Goal: Answer question/provide support

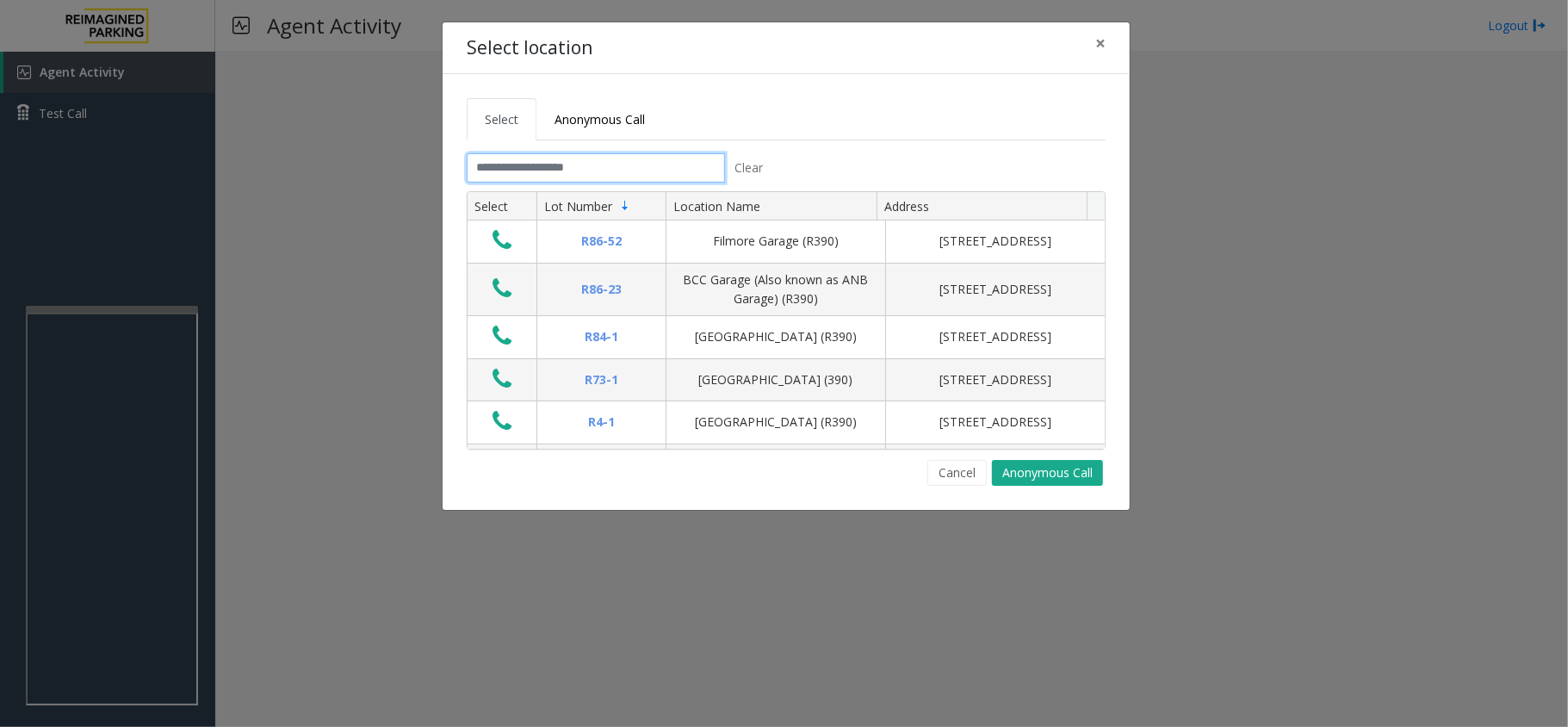
click at [632, 160] on input "text" at bounding box center [596, 169] width 258 height 30
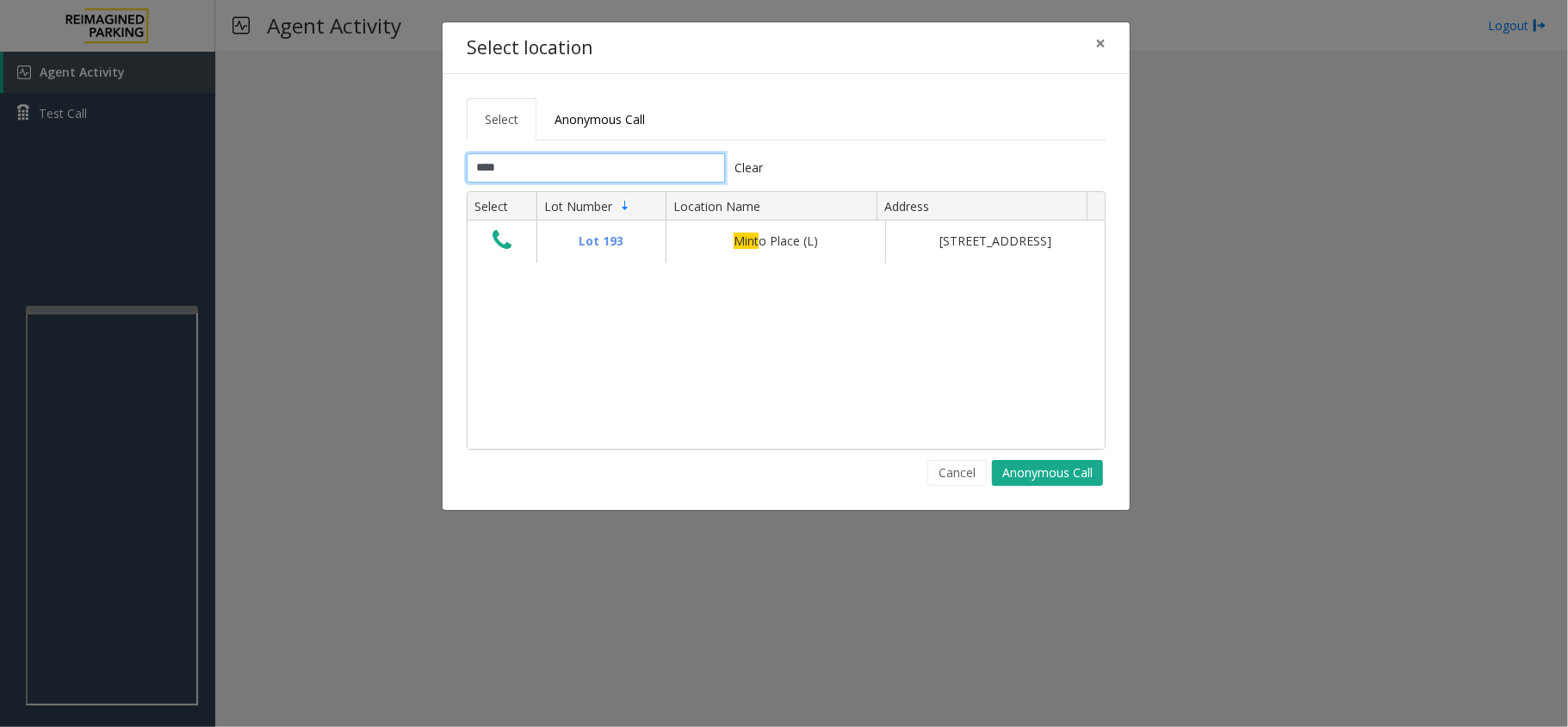
type input "*****"
click at [632, 160] on input "*****" at bounding box center [596, 169] width 258 height 30
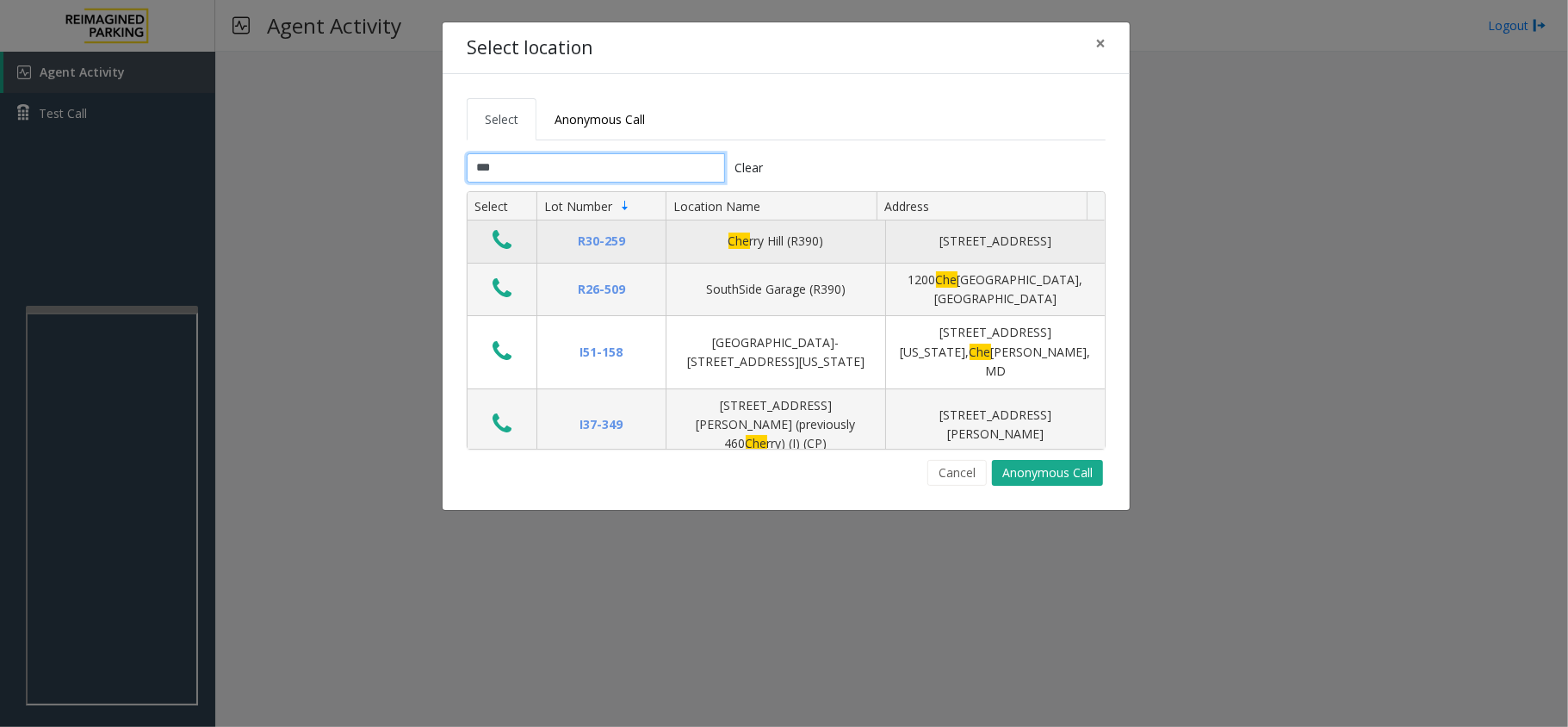
type input "***"
click at [500, 238] on icon "Data table" at bounding box center [502, 240] width 19 height 24
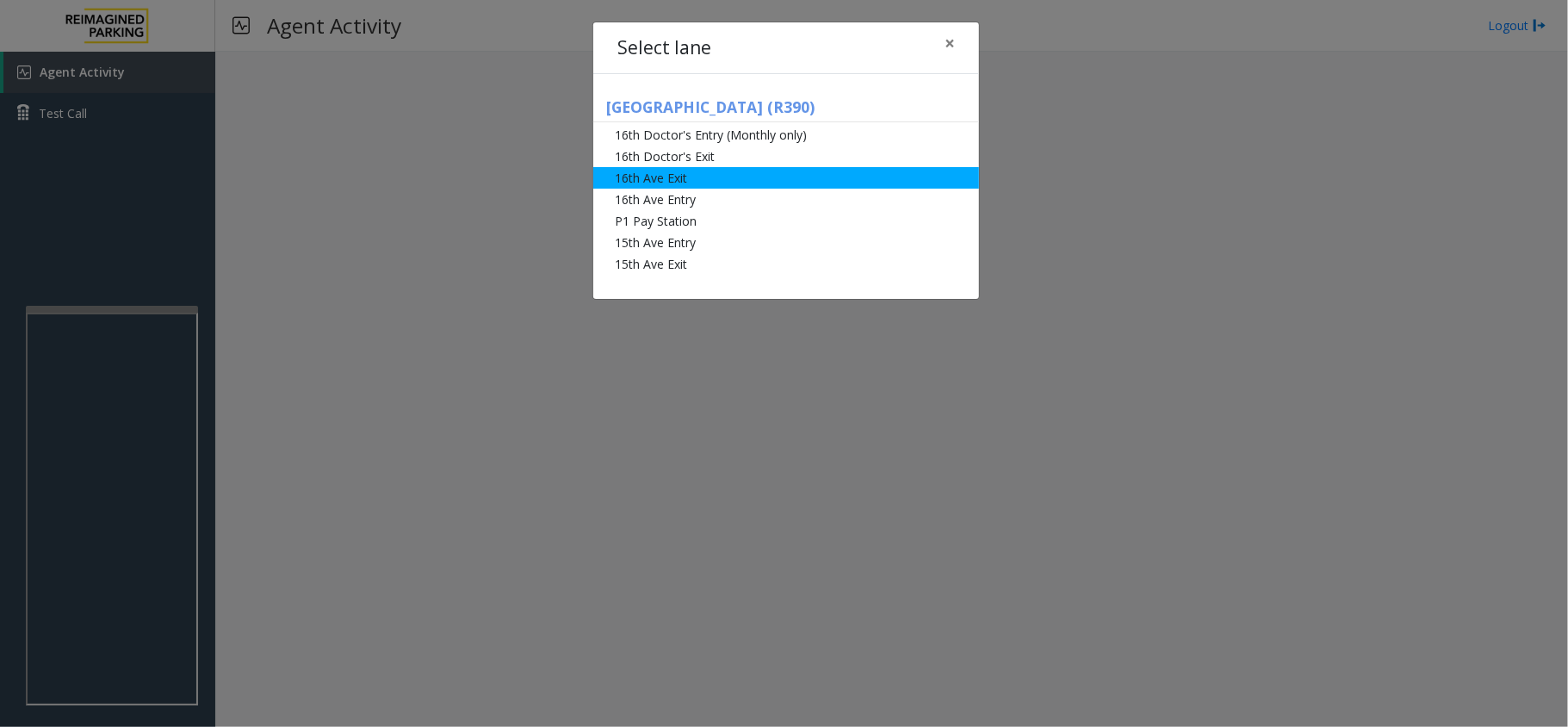
click at [759, 181] on li "16th Ave Exit" at bounding box center [785, 178] width 386 height 22
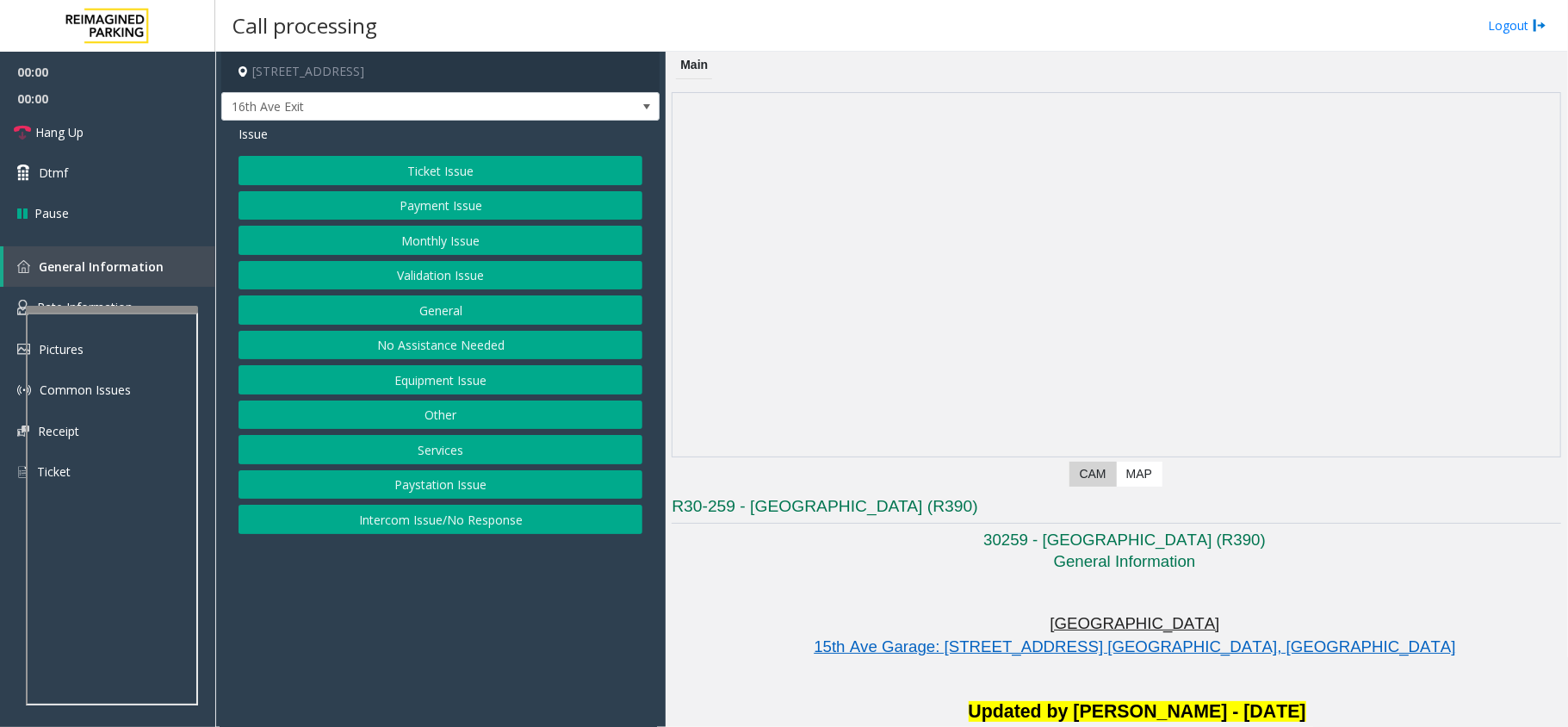
click at [447, 173] on button "Ticket Issue" at bounding box center [439, 171] width 404 height 30
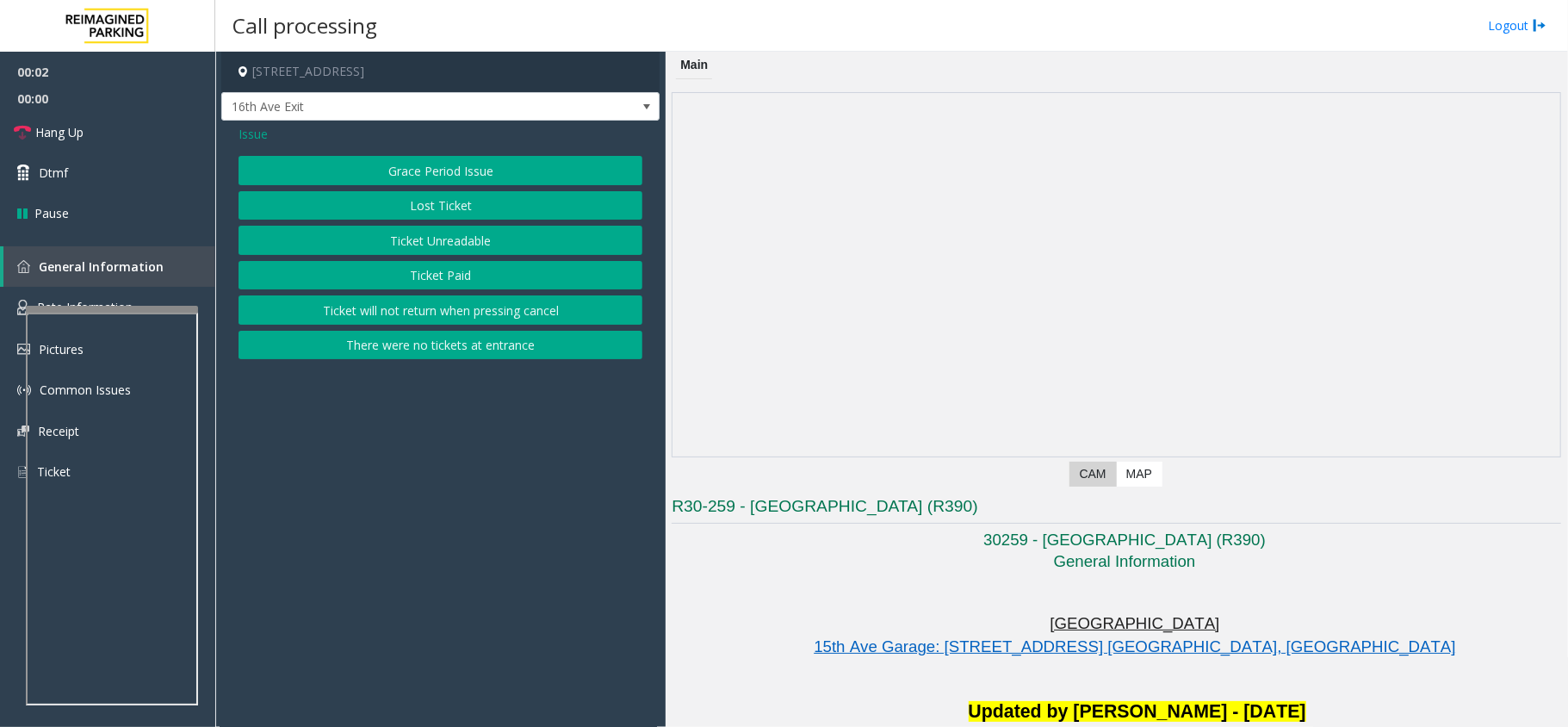
click at [469, 245] on button "Ticket Unreadable" at bounding box center [439, 240] width 404 height 30
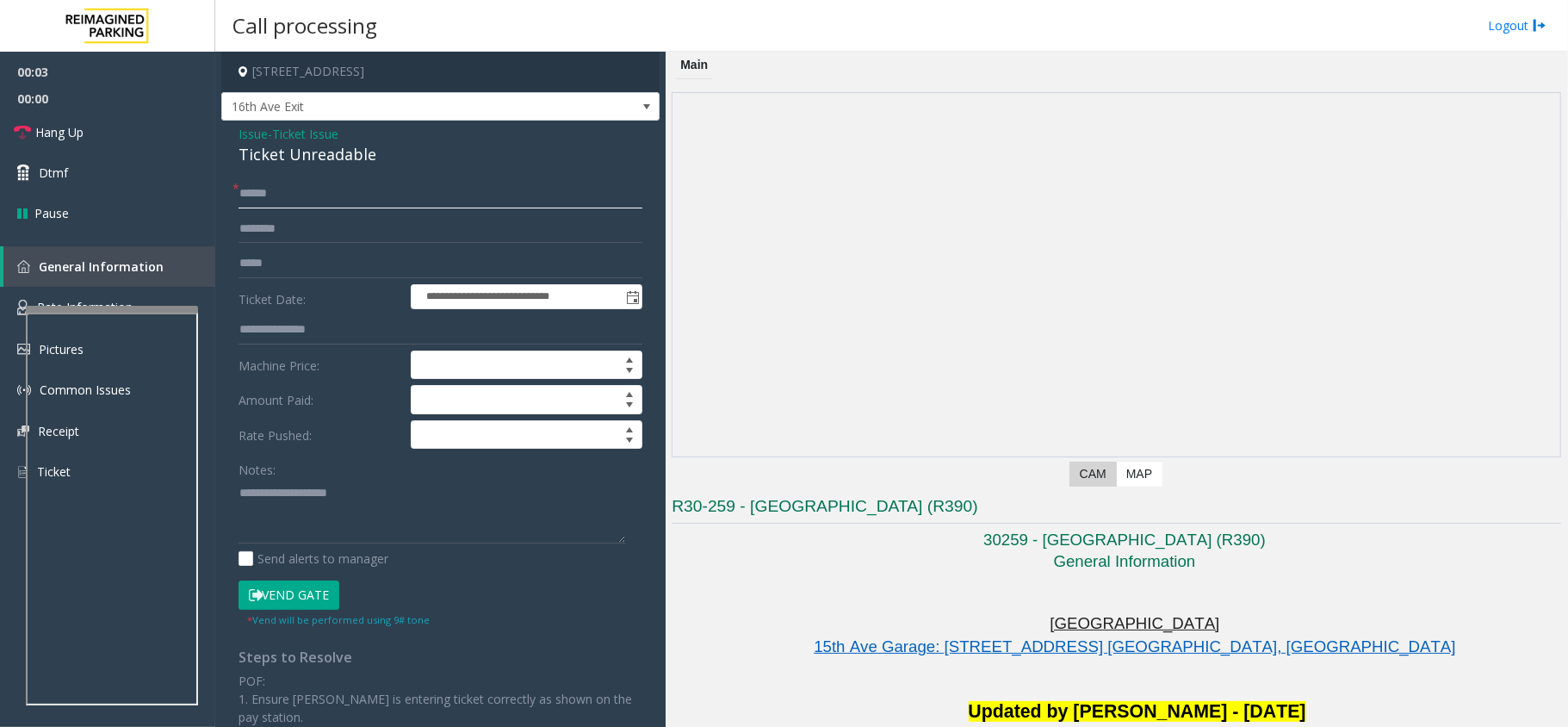
click at [304, 200] on input "text" at bounding box center [439, 194] width 404 height 30
drag, startPoint x: 381, startPoint y: 157, endPoint x: 228, endPoint y: 132, distance: 155.0
click at [228, 132] on div "**********" at bounding box center [440, 549] width 438 height 858
click at [438, 539] on textarea at bounding box center [431, 511] width 387 height 64
type textarea "**********"
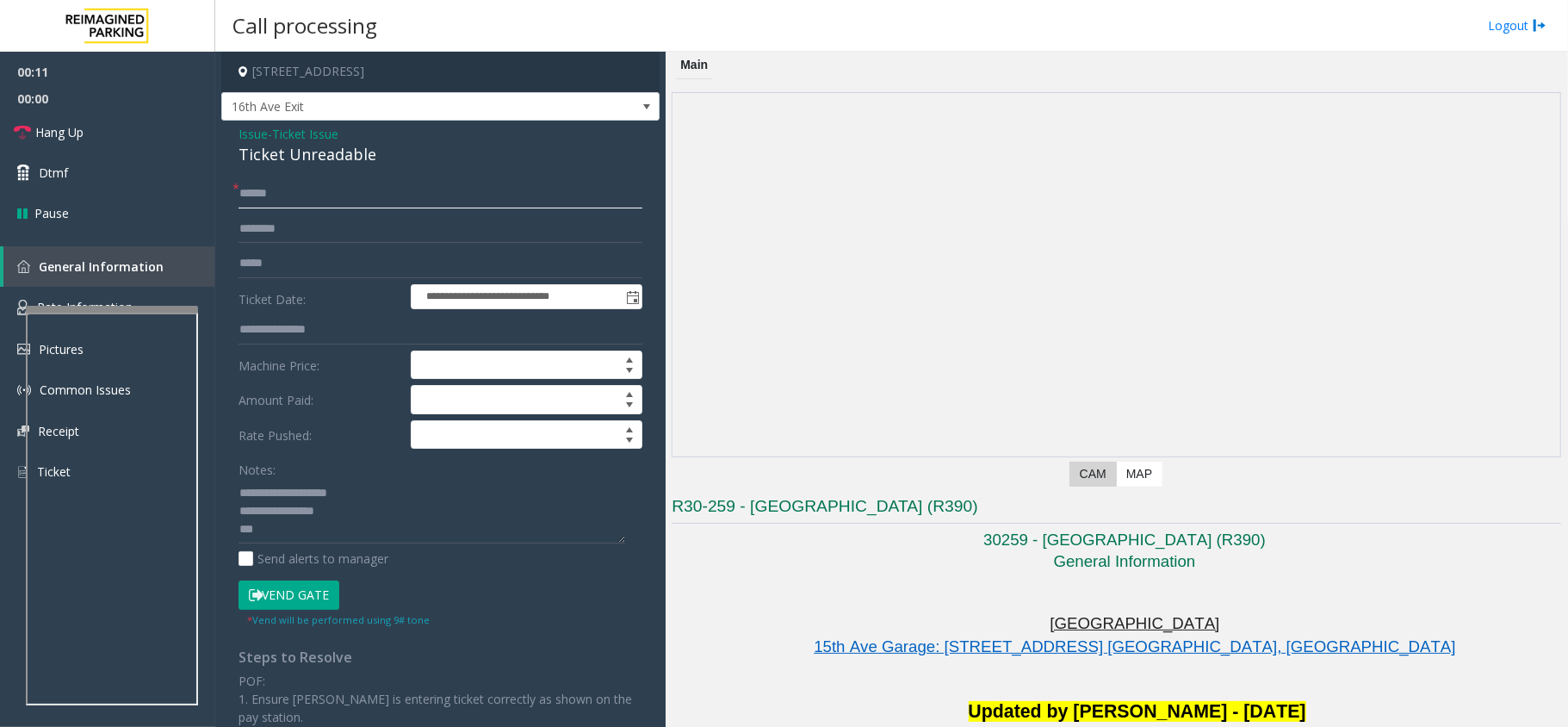
click at [264, 190] on input "text" at bounding box center [439, 194] width 404 height 30
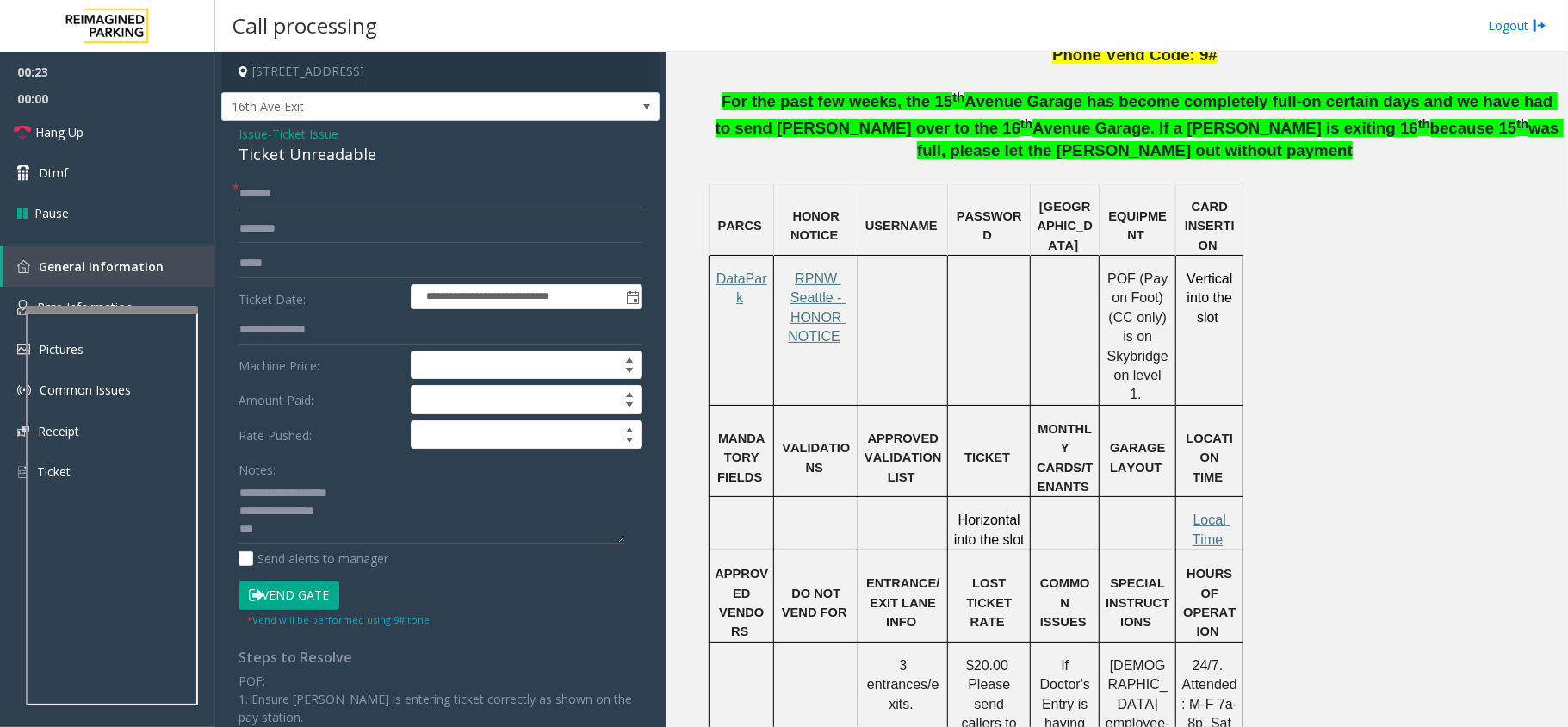
scroll to position [1148, 0]
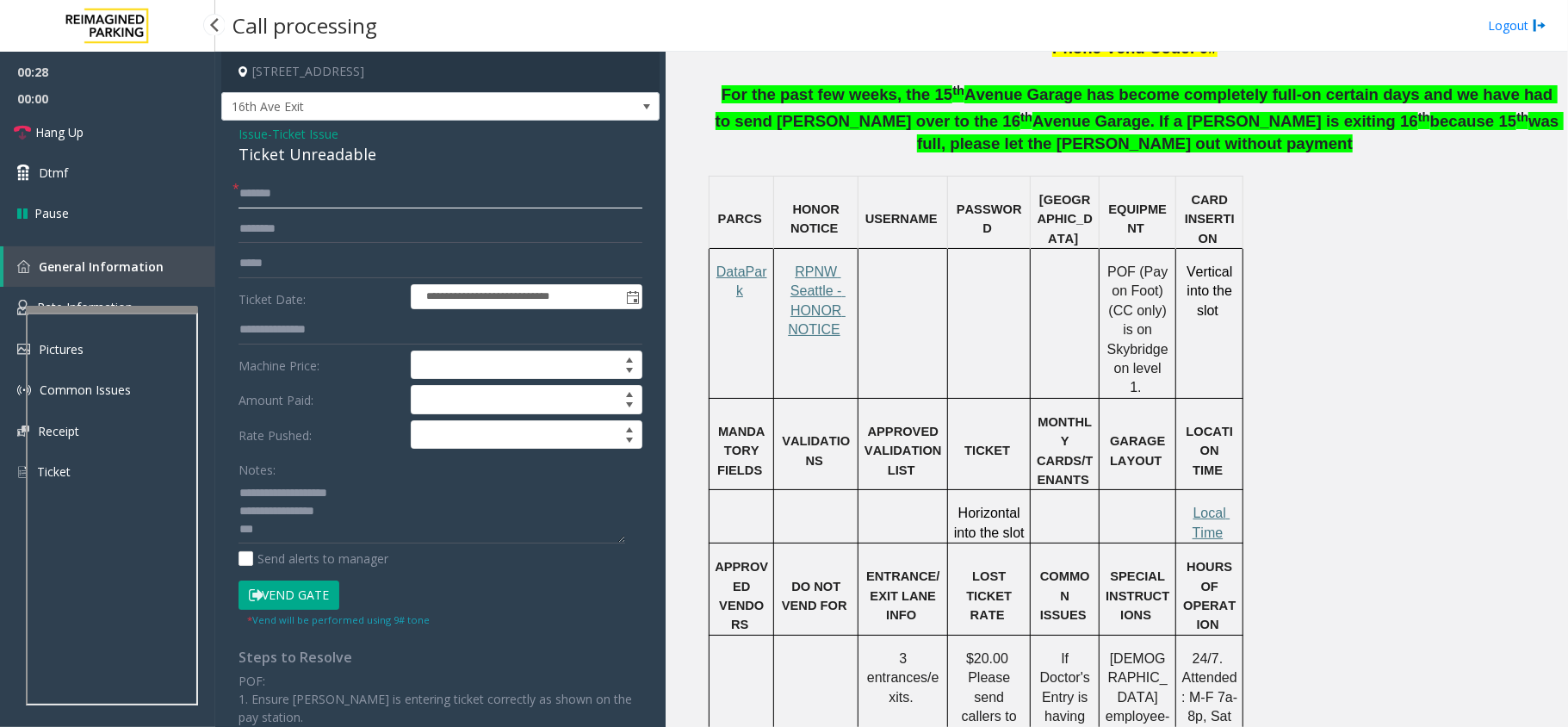
type input "*******"
click at [284, 532] on textarea at bounding box center [431, 511] width 387 height 64
click at [823, 265] on span "RPNW Seattle - HONOR NOTICE" at bounding box center [816, 301] width 58 height 72
click at [1212, 506] on span "Local Time" at bounding box center [1211, 523] width 38 height 34
click at [88, 293] on link "Rate Information" at bounding box center [107, 307] width 215 height 43
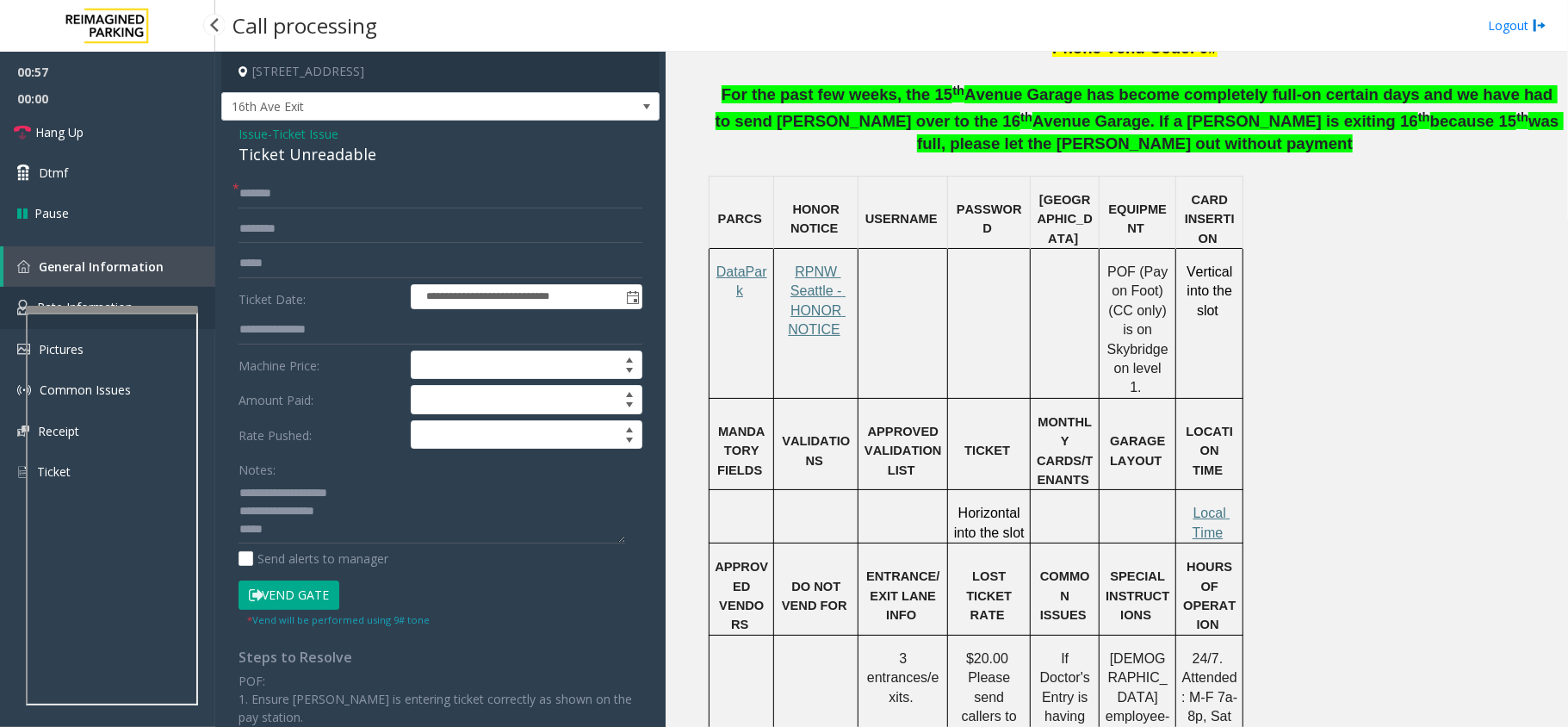
scroll to position [119, 0]
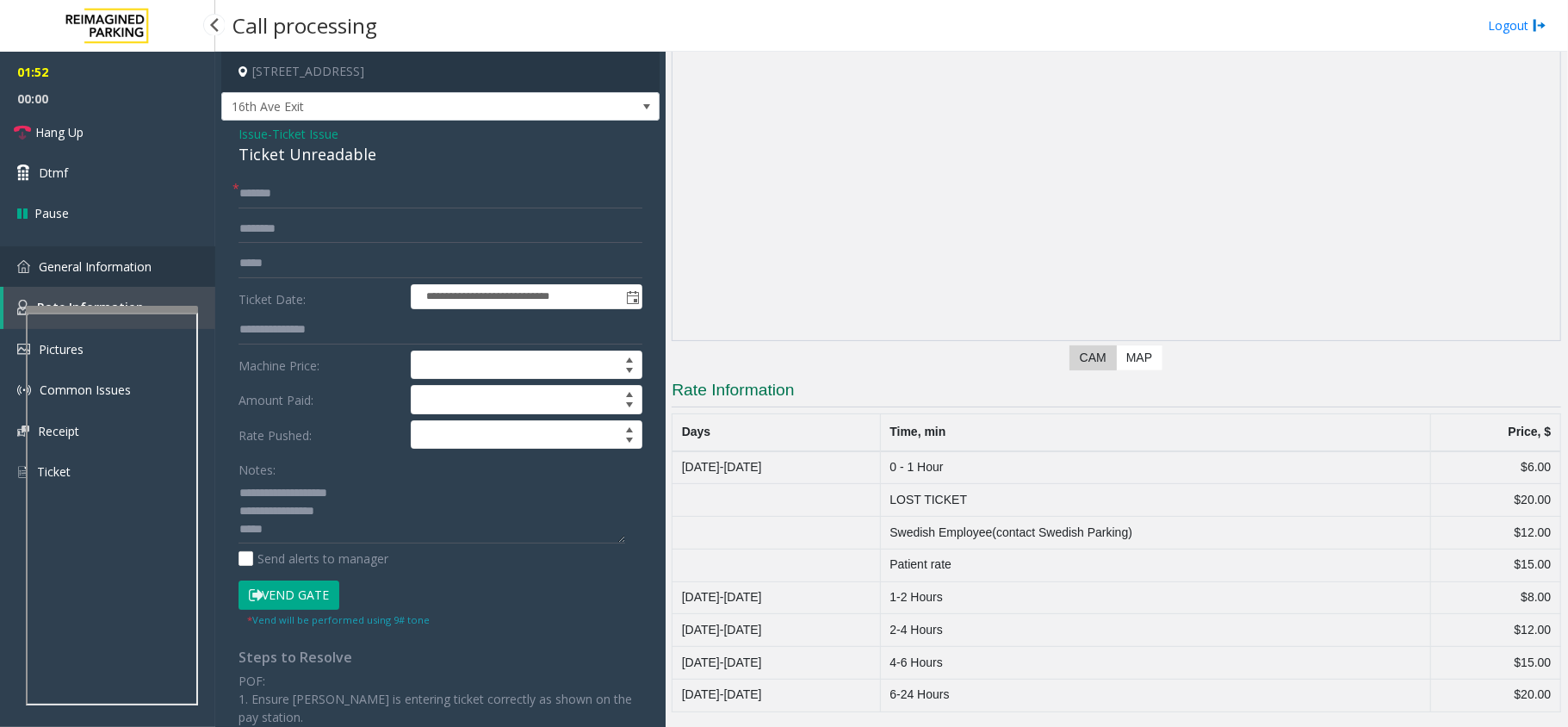
click at [124, 259] on span "General Information" at bounding box center [95, 266] width 113 height 16
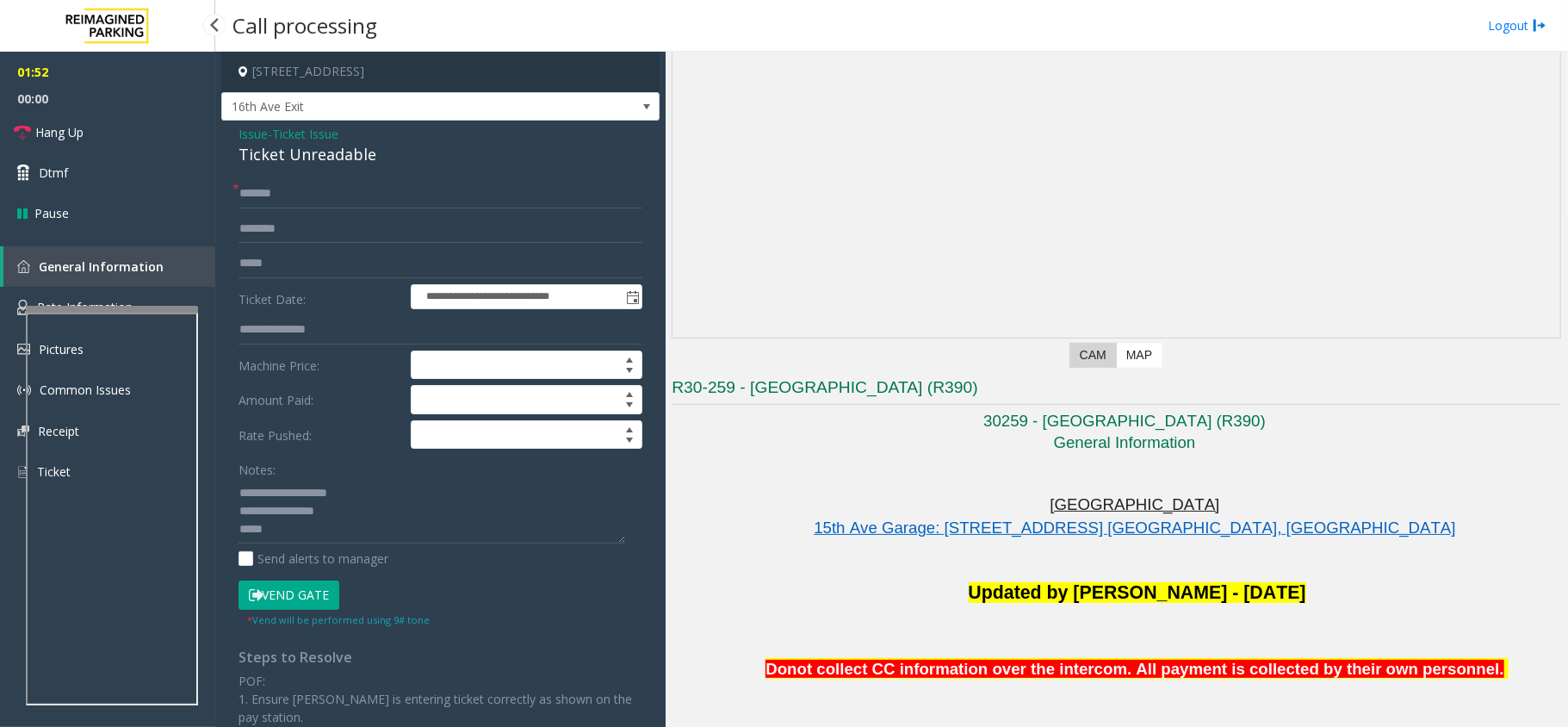
scroll to position [1148, 0]
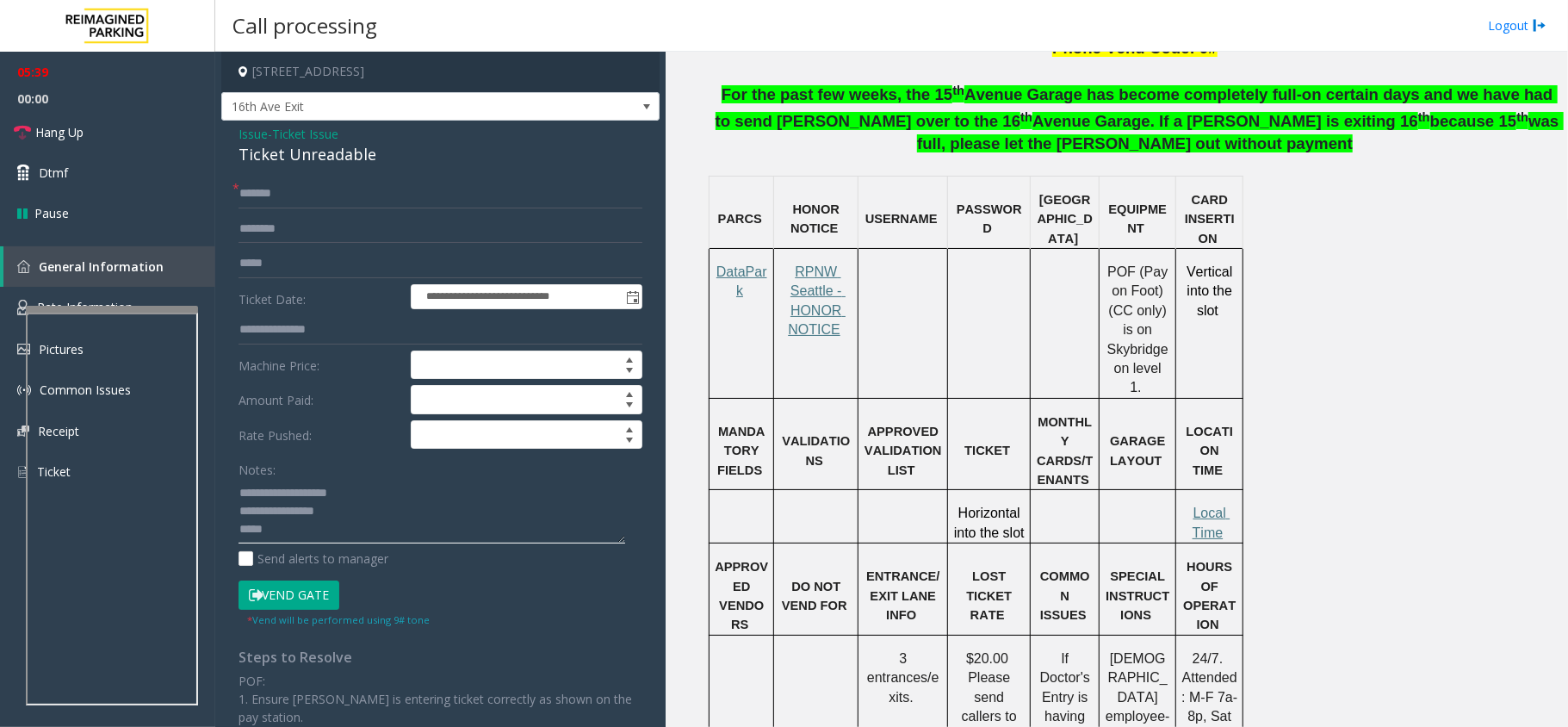
click at [316, 541] on textarea at bounding box center [431, 511] width 387 height 64
click at [304, 532] on textarea at bounding box center [431, 511] width 387 height 64
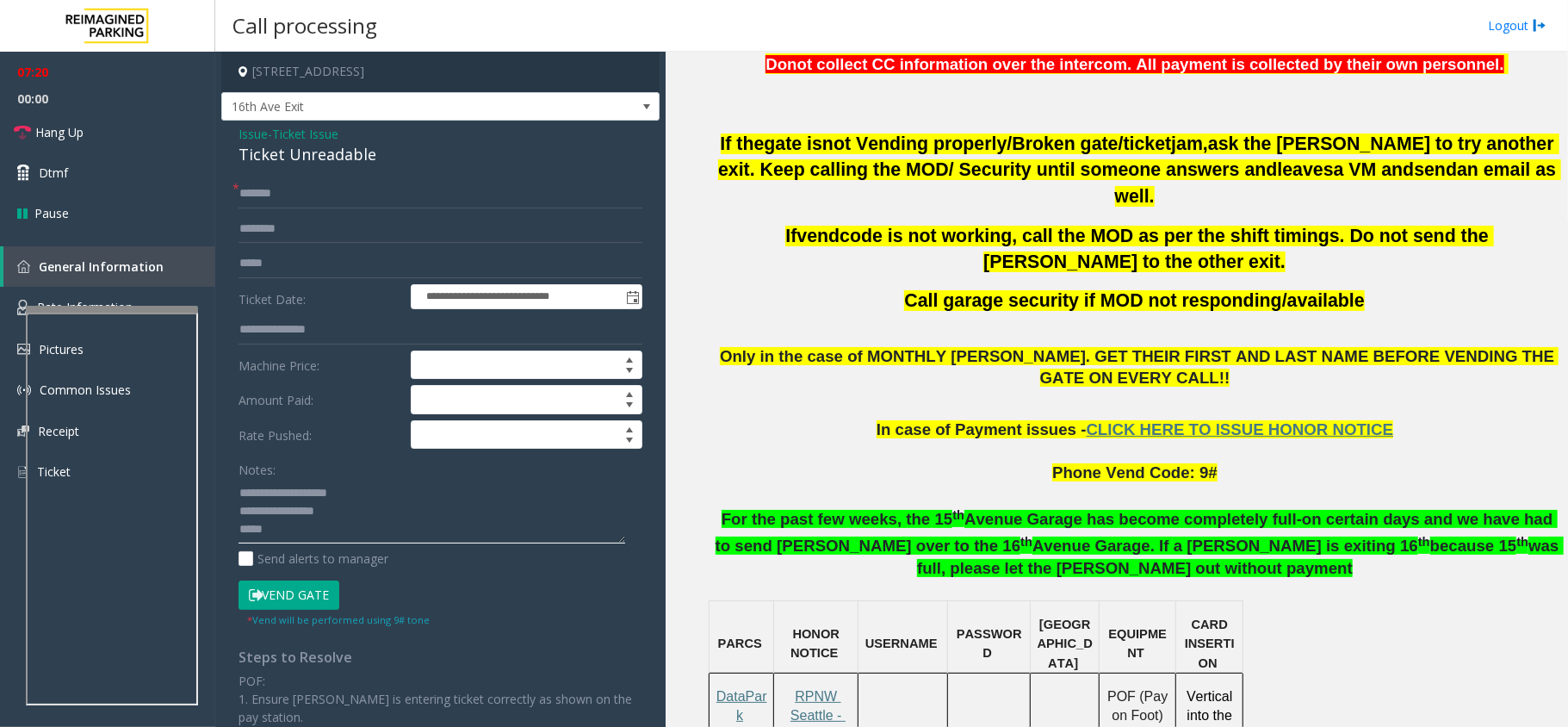
scroll to position [688, 0]
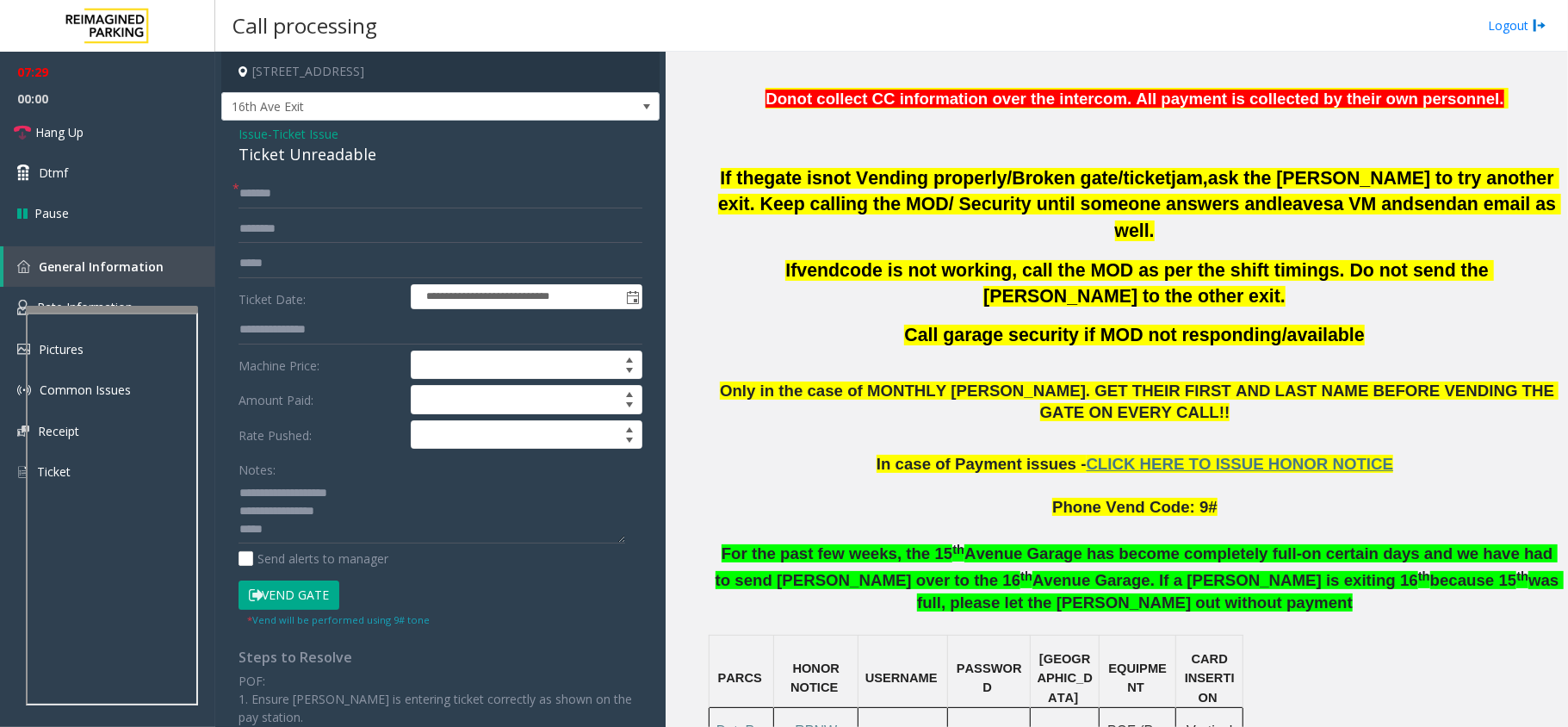
click at [301, 593] on button "Vend Gate" at bounding box center [289, 595] width 101 height 30
click at [62, 121] on link "Hang Up" at bounding box center [107, 132] width 215 height 41
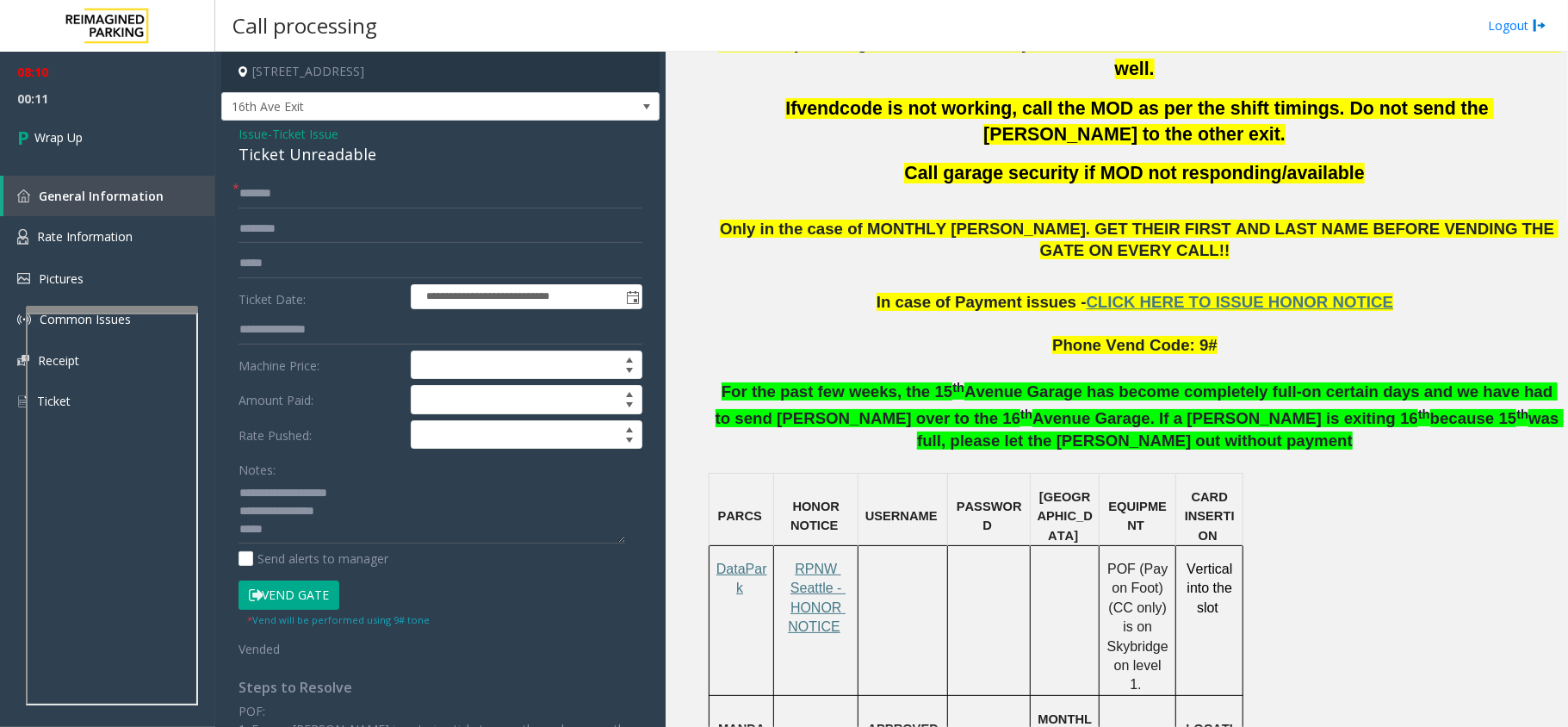
scroll to position [1263, 0]
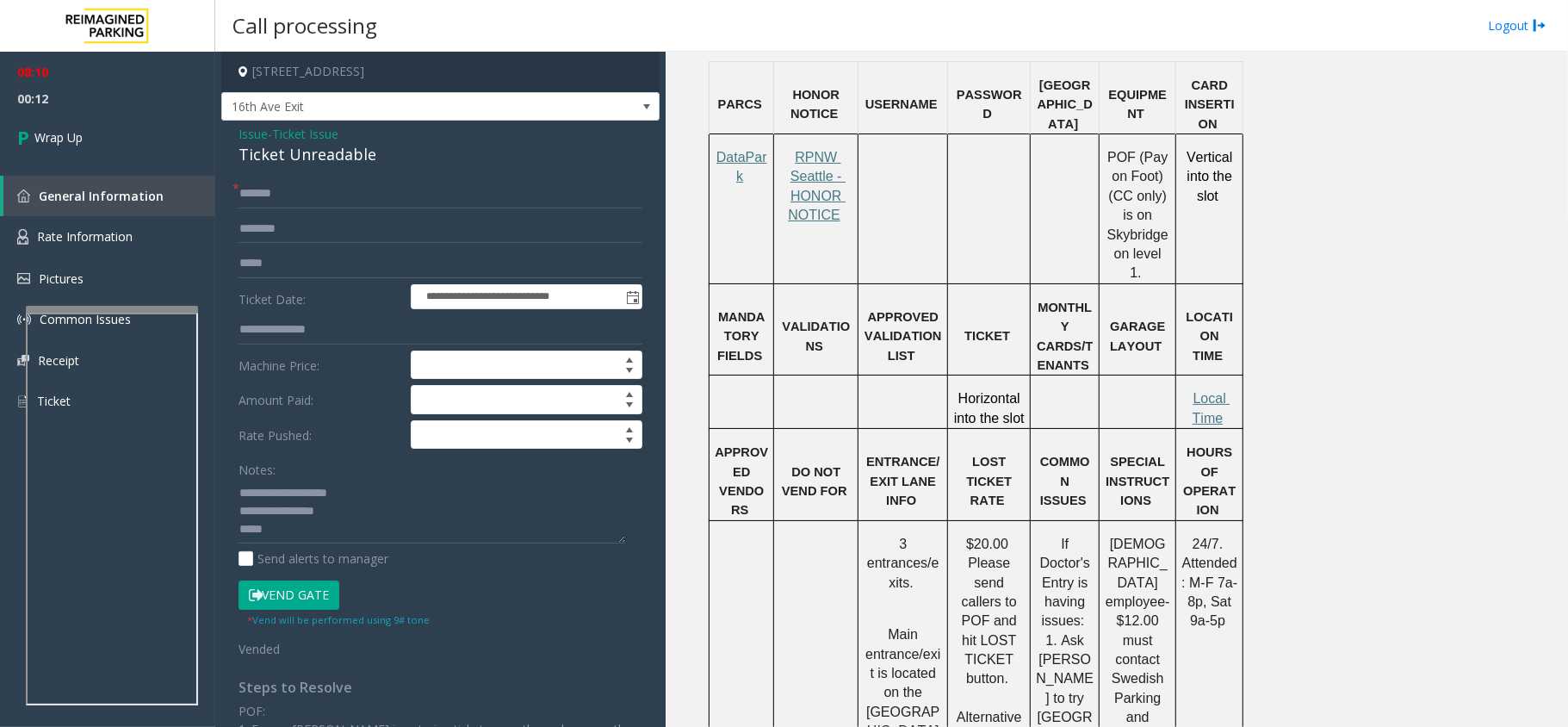
click at [1230, 389] on p "Local Time" at bounding box center [1209, 408] width 56 height 39
click at [1196, 391] on span "Local Time" at bounding box center [1211, 408] width 38 height 34
click at [310, 532] on textarea at bounding box center [431, 511] width 387 height 64
type textarea "**********"
click at [89, 143] on link "Wrap Up" at bounding box center [107, 137] width 215 height 51
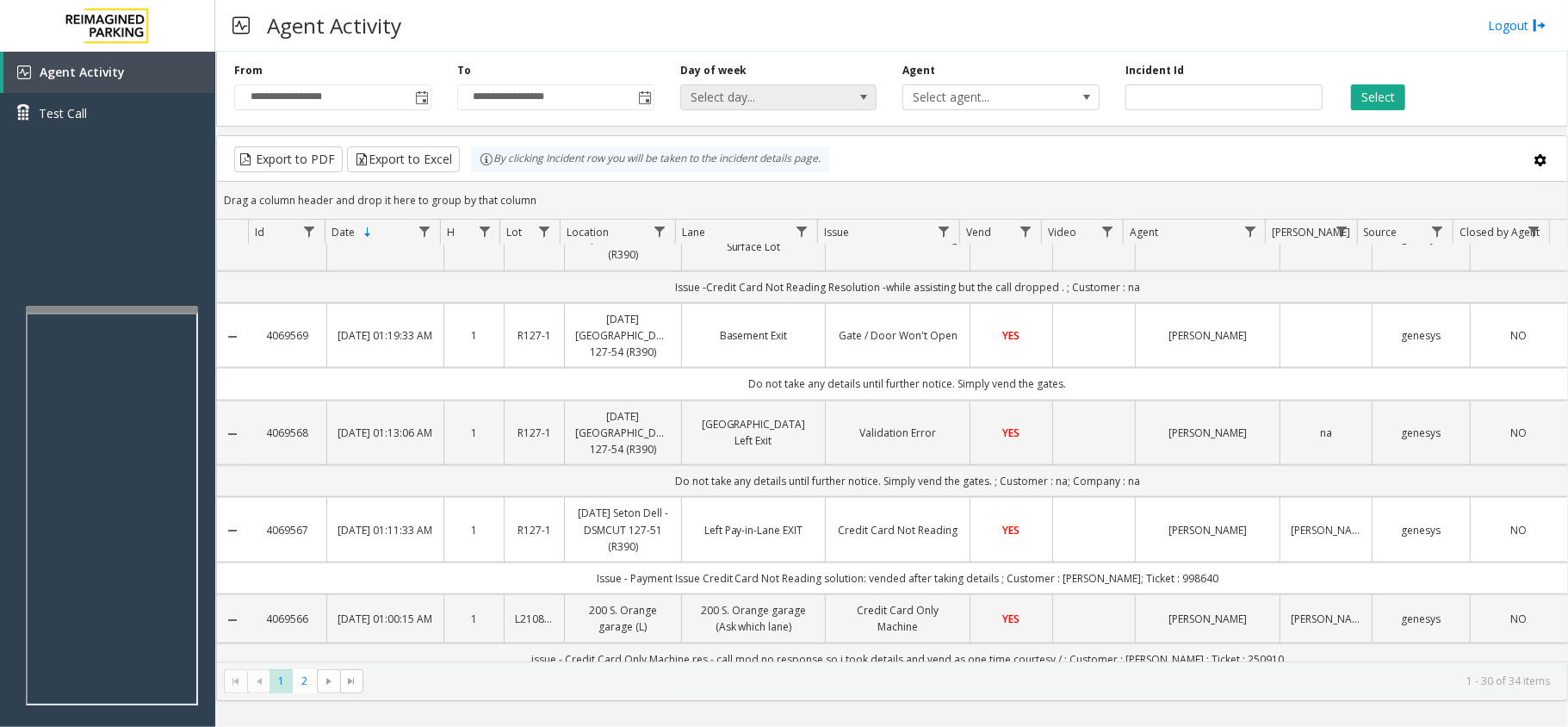
scroll to position [1592, 0]
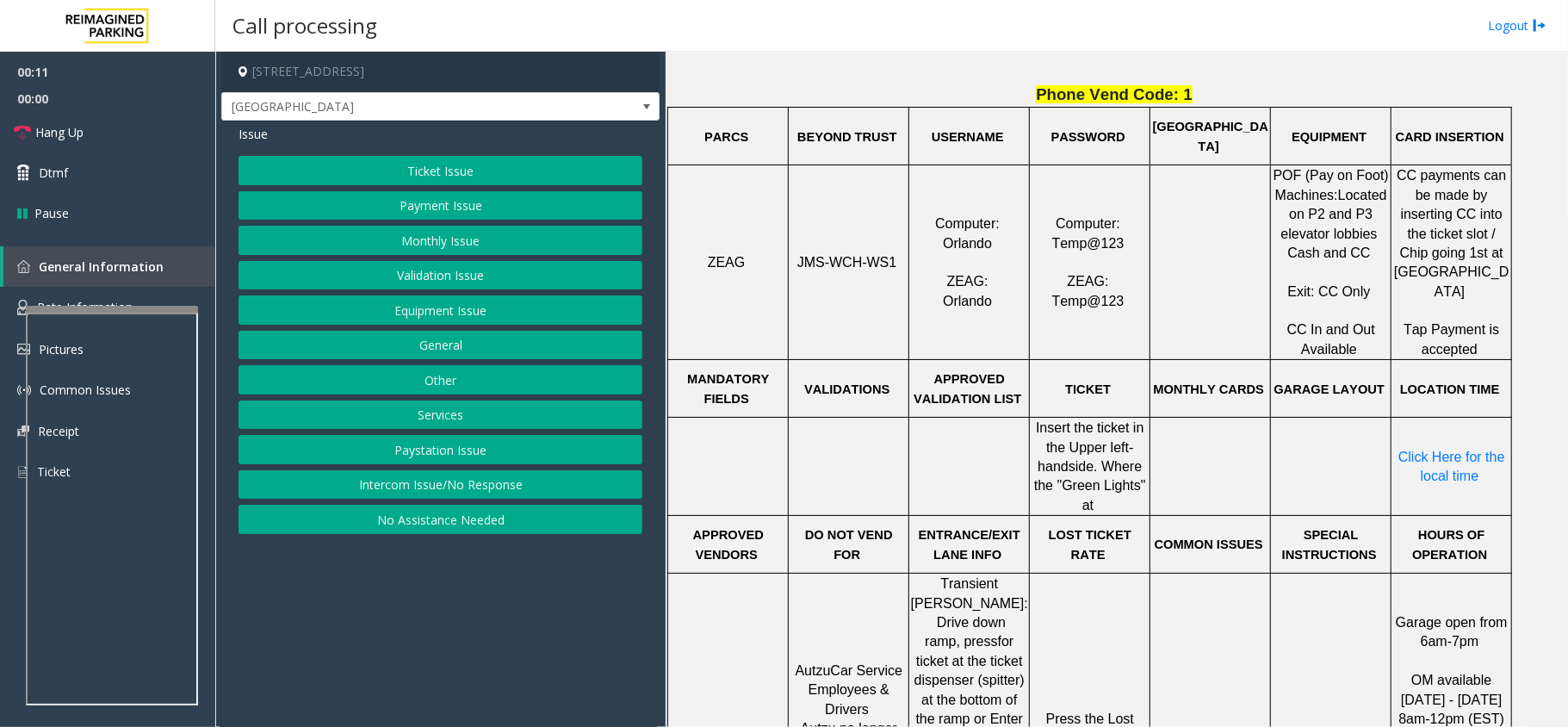
click at [834, 255] on span "JMS-WCH-WS1" at bounding box center [847, 262] width 100 height 15
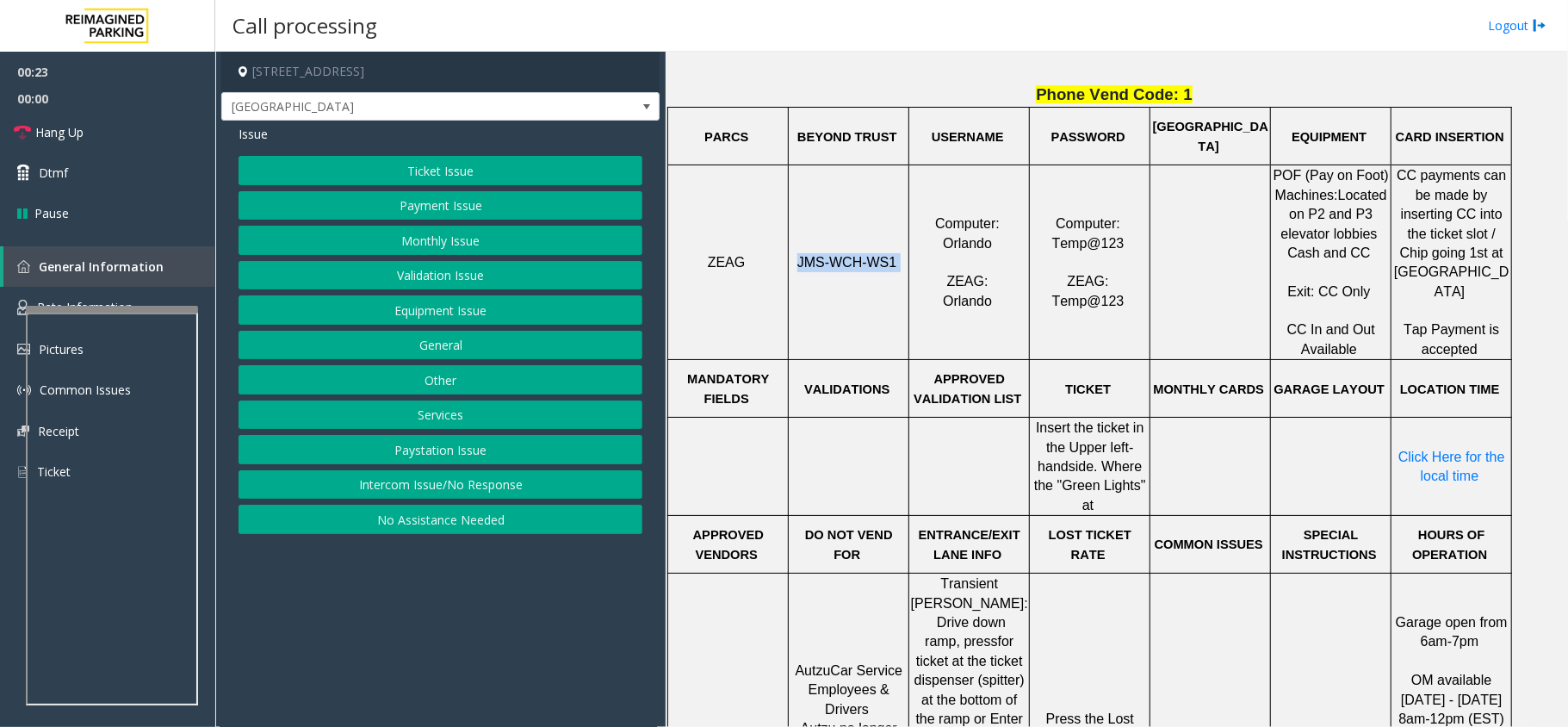
click at [425, 173] on button "Ticket Issue" at bounding box center [439, 171] width 404 height 30
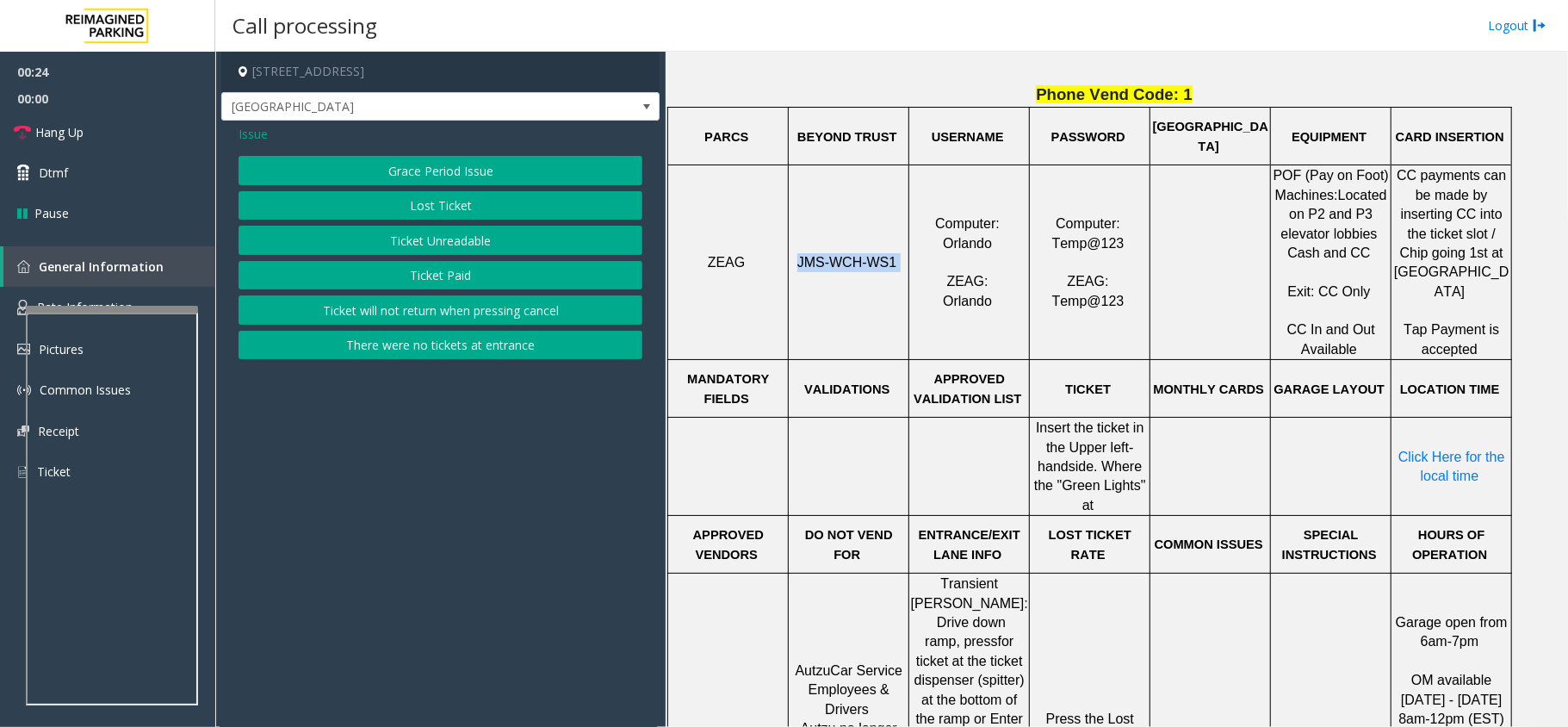
click at [448, 279] on button "Ticket Paid" at bounding box center [439, 276] width 404 height 30
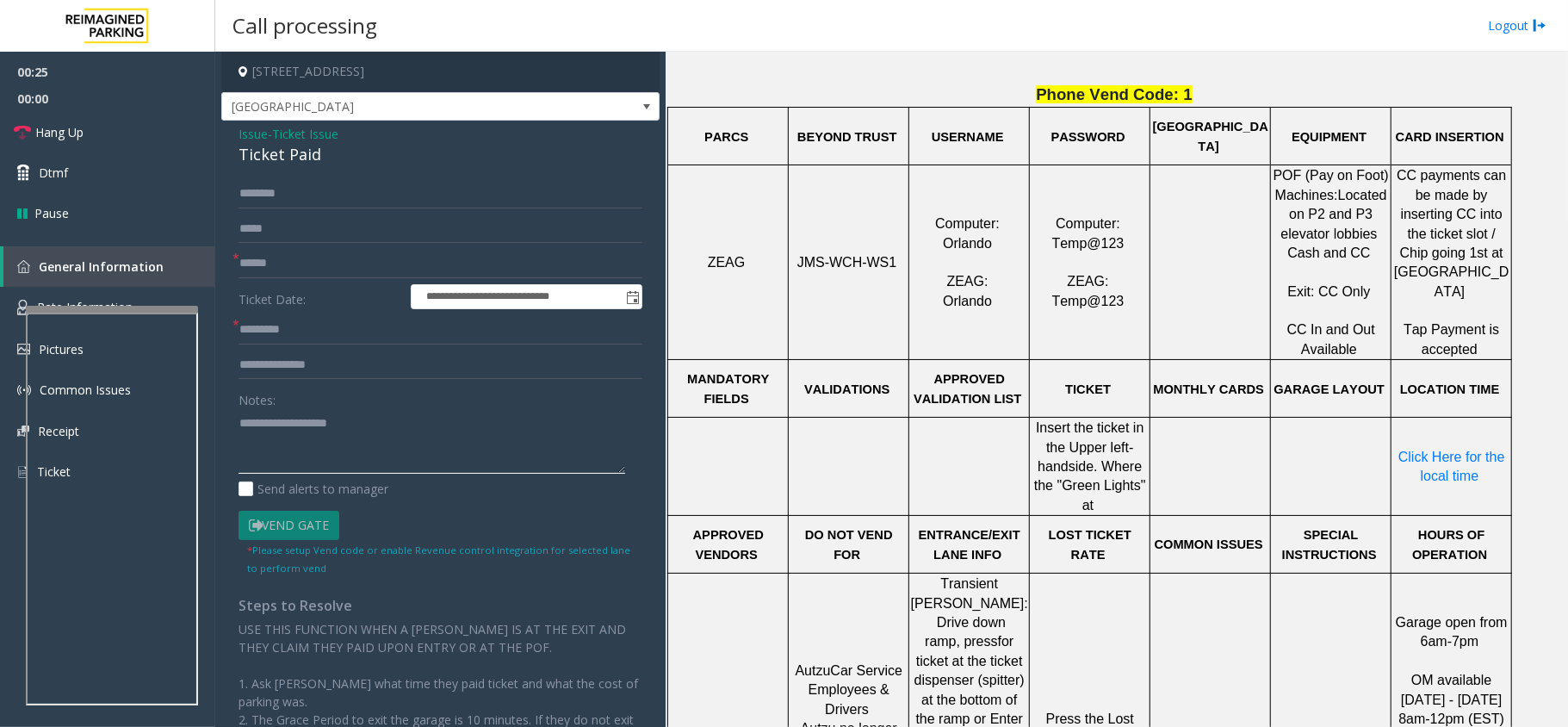
click at [272, 432] on textarea at bounding box center [431, 440] width 387 height 64
click at [314, 270] on input "text" at bounding box center [439, 264] width 404 height 30
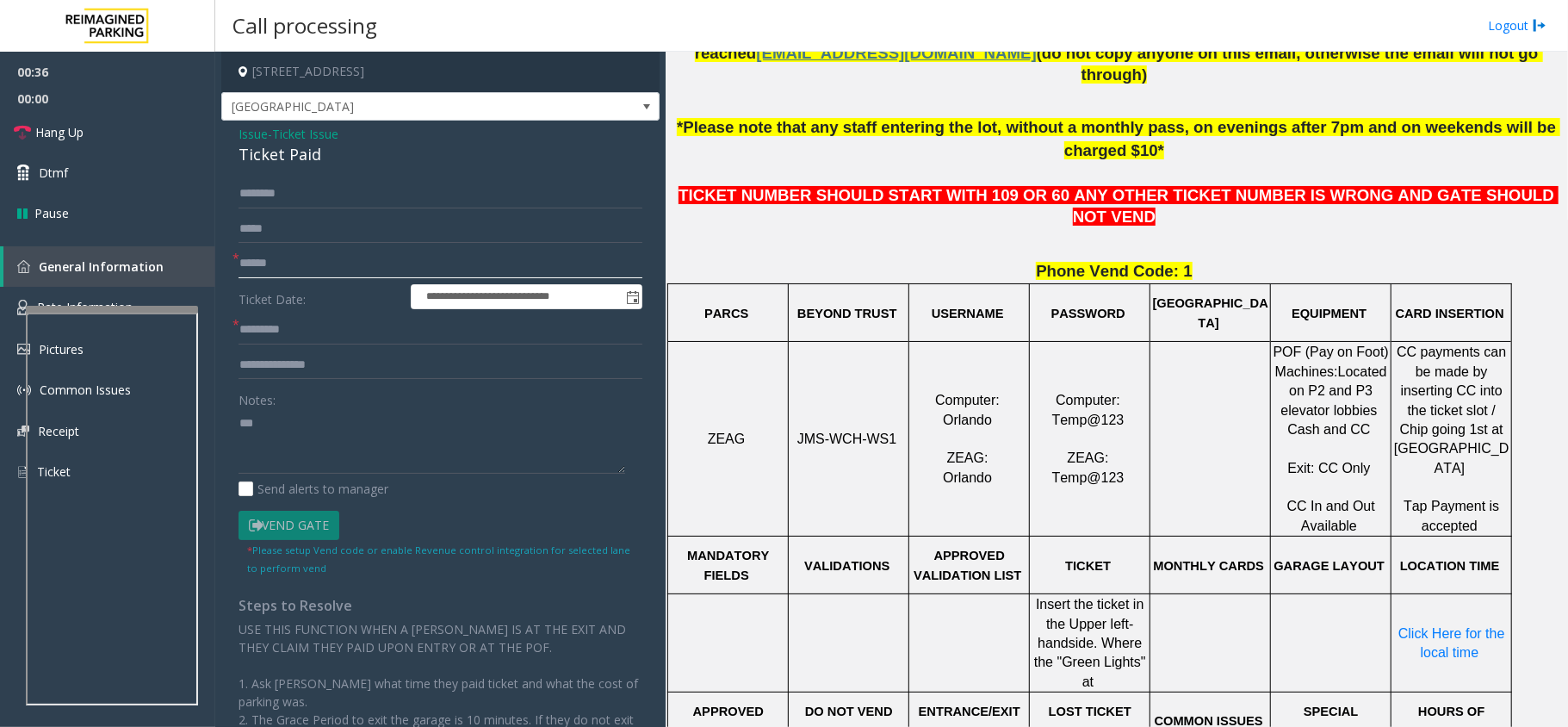
scroll to position [344, 0]
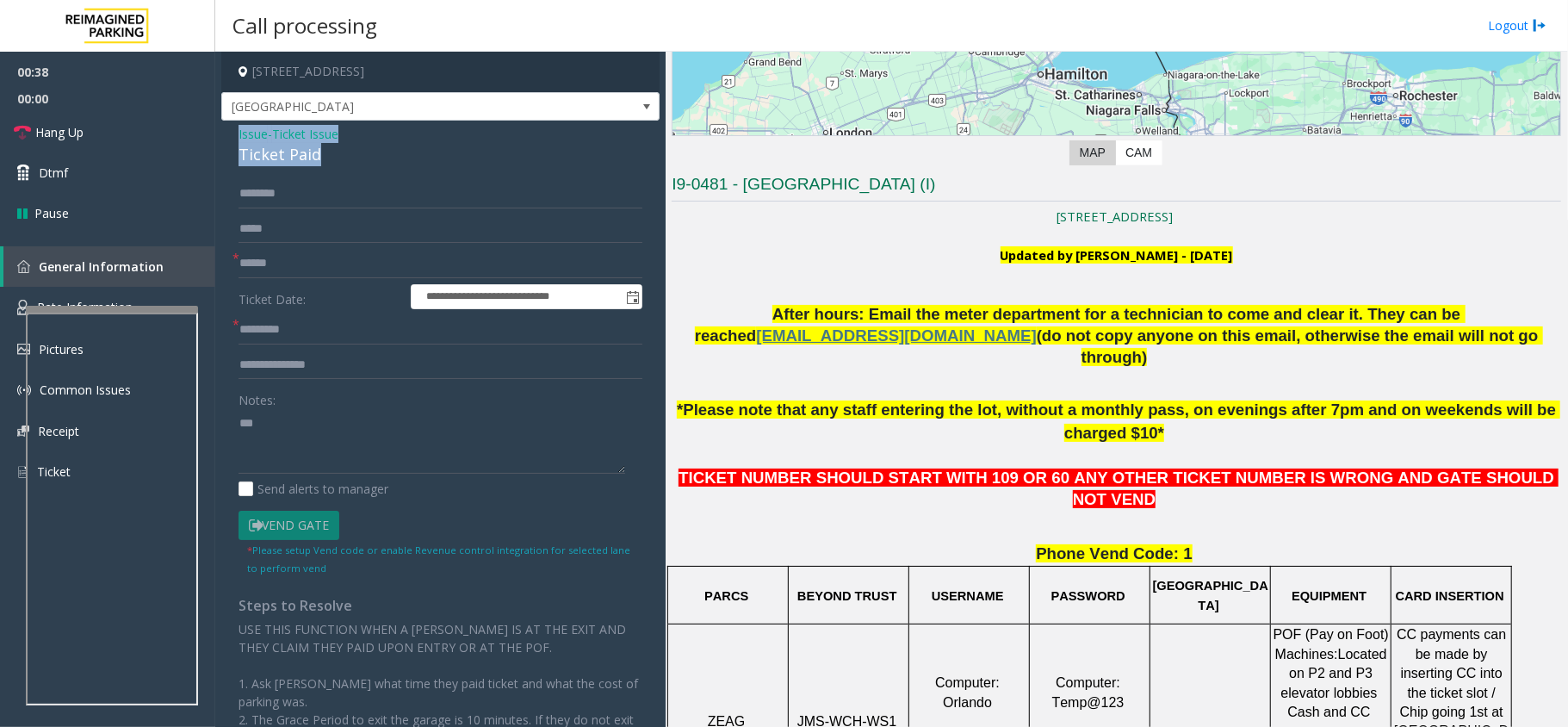
drag, startPoint x: 321, startPoint y: 159, endPoint x: 232, endPoint y: 121, distance: 96.8
click at [232, 121] on div "**********" at bounding box center [440, 506] width 438 height 770
click at [259, 422] on textarea at bounding box center [431, 440] width 387 height 64
click at [421, 455] on textarea at bounding box center [431, 440] width 387 height 64
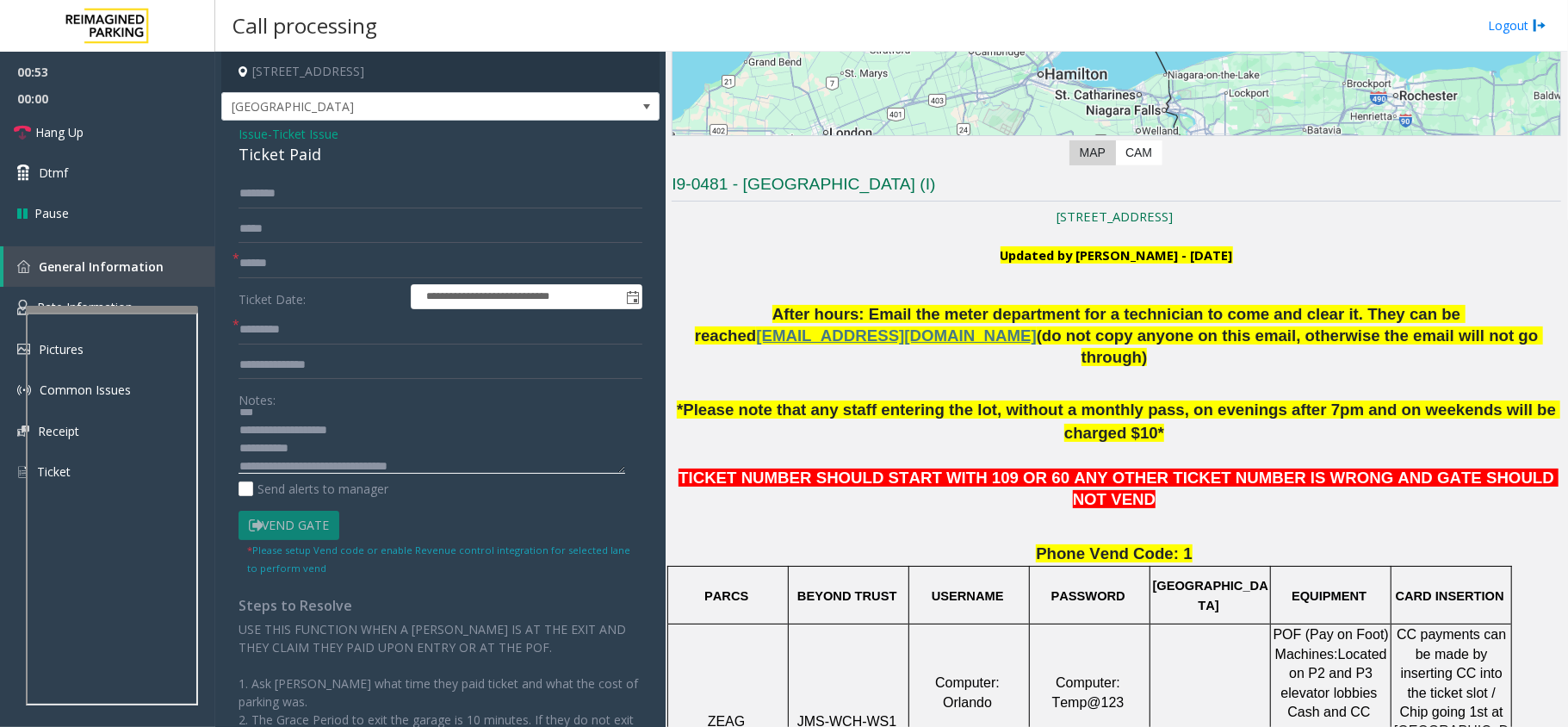
type textarea "**********"
click at [279, 252] on input "text" at bounding box center [439, 264] width 404 height 30
type input "*"
click at [238, 264] on span "*" at bounding box center [235, 258] width 7 height 18
click at [242, 264] on input "****" at bounding box center [439, 264] width 404 height 30
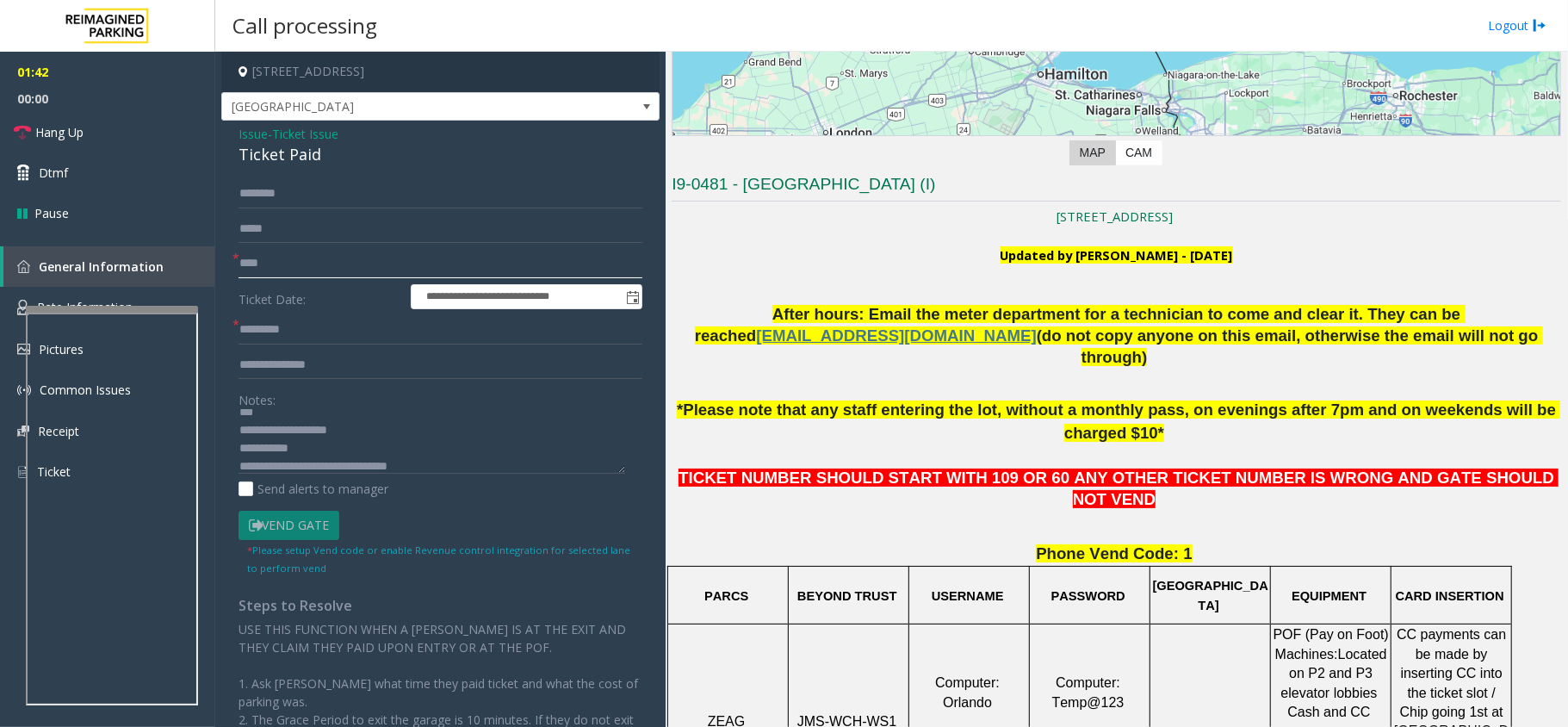
click at [506, 259] on input "****" at bounding box center [439, 264] width 404 height 30
type input "********"
click at [304, 362] on input "text" at bounding box center [439, 365] width 404 height 30
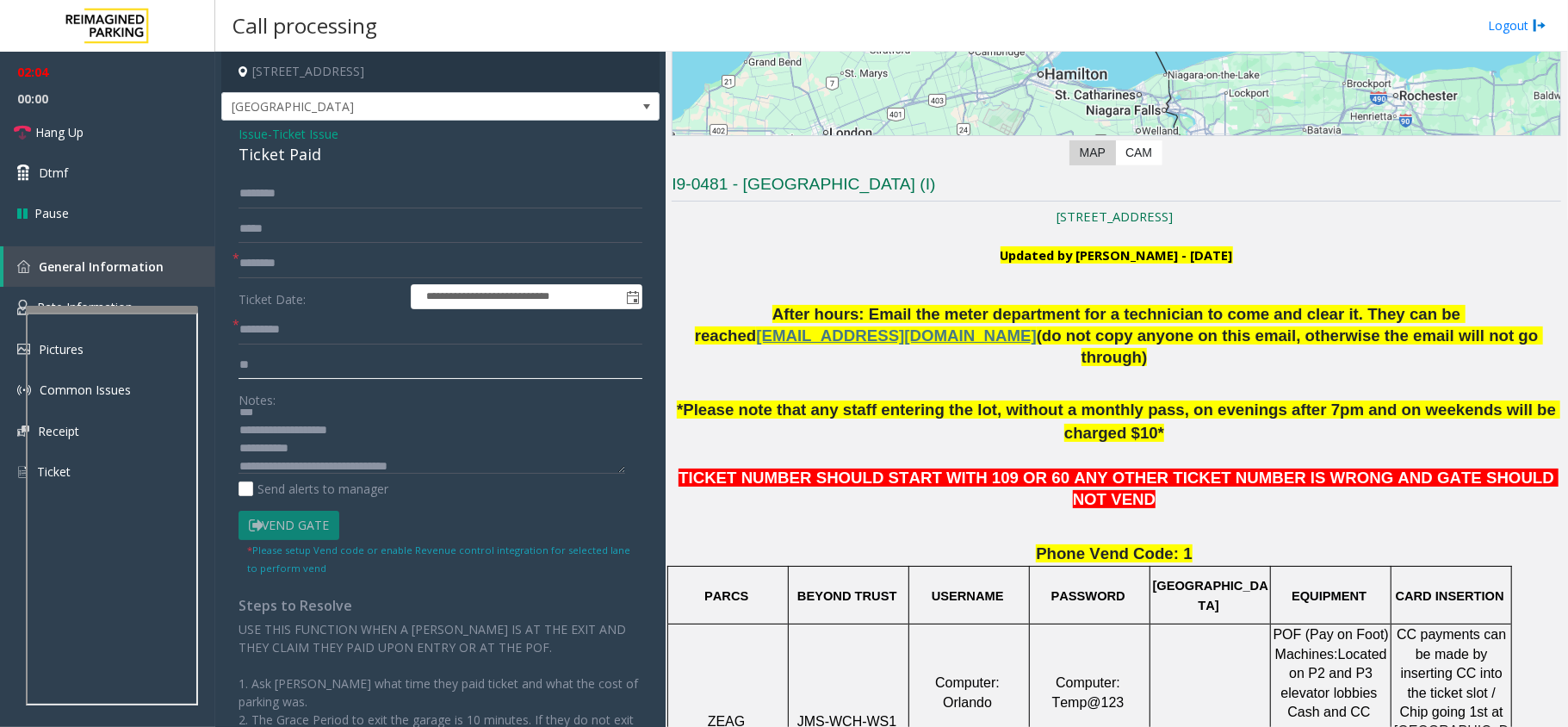
type input "**"
click at [344, 403] on div "Notes:" at bounding box center [439, 428] width 404 height 88
click at [352, 419] on textarea at bounding box center [431, 440] width 387 height 64
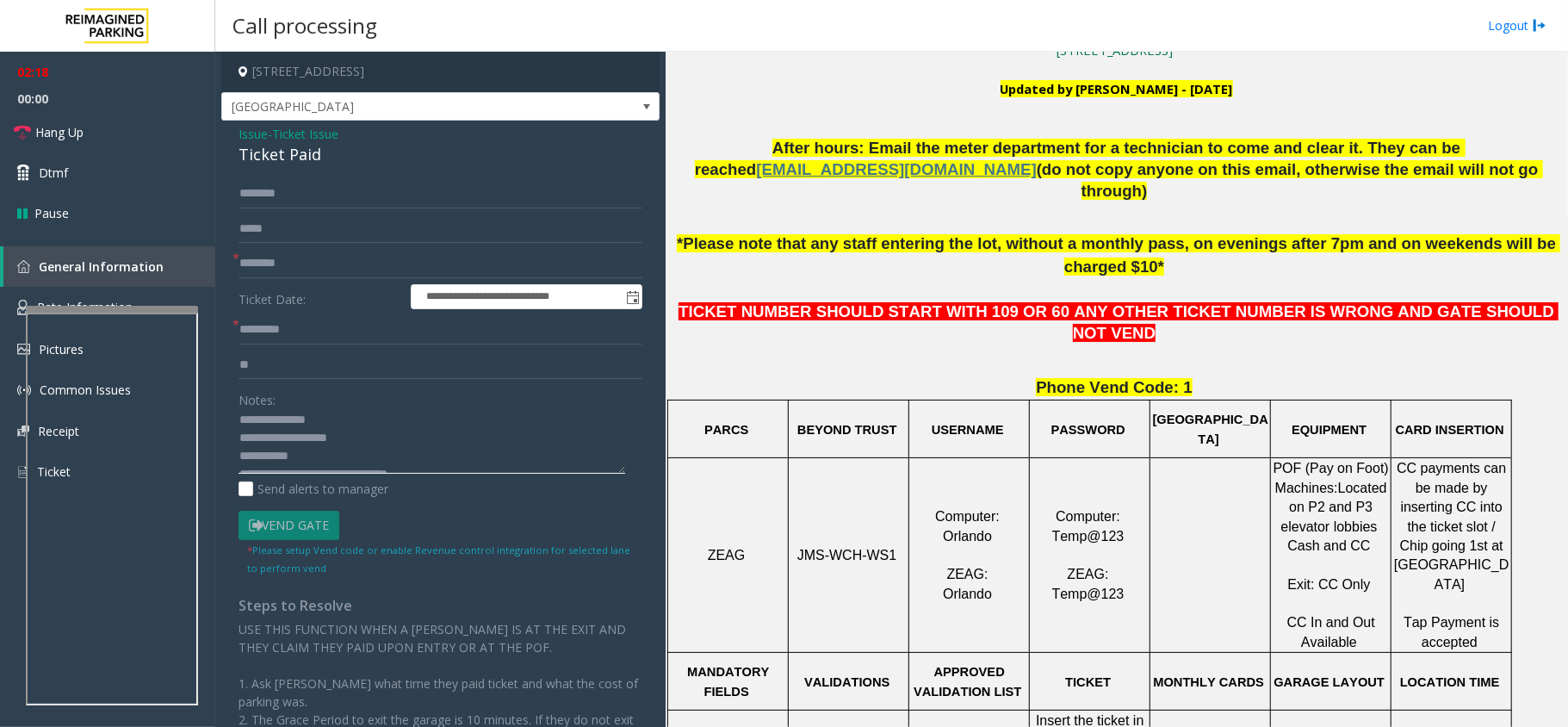
scroll to position [573, 0]
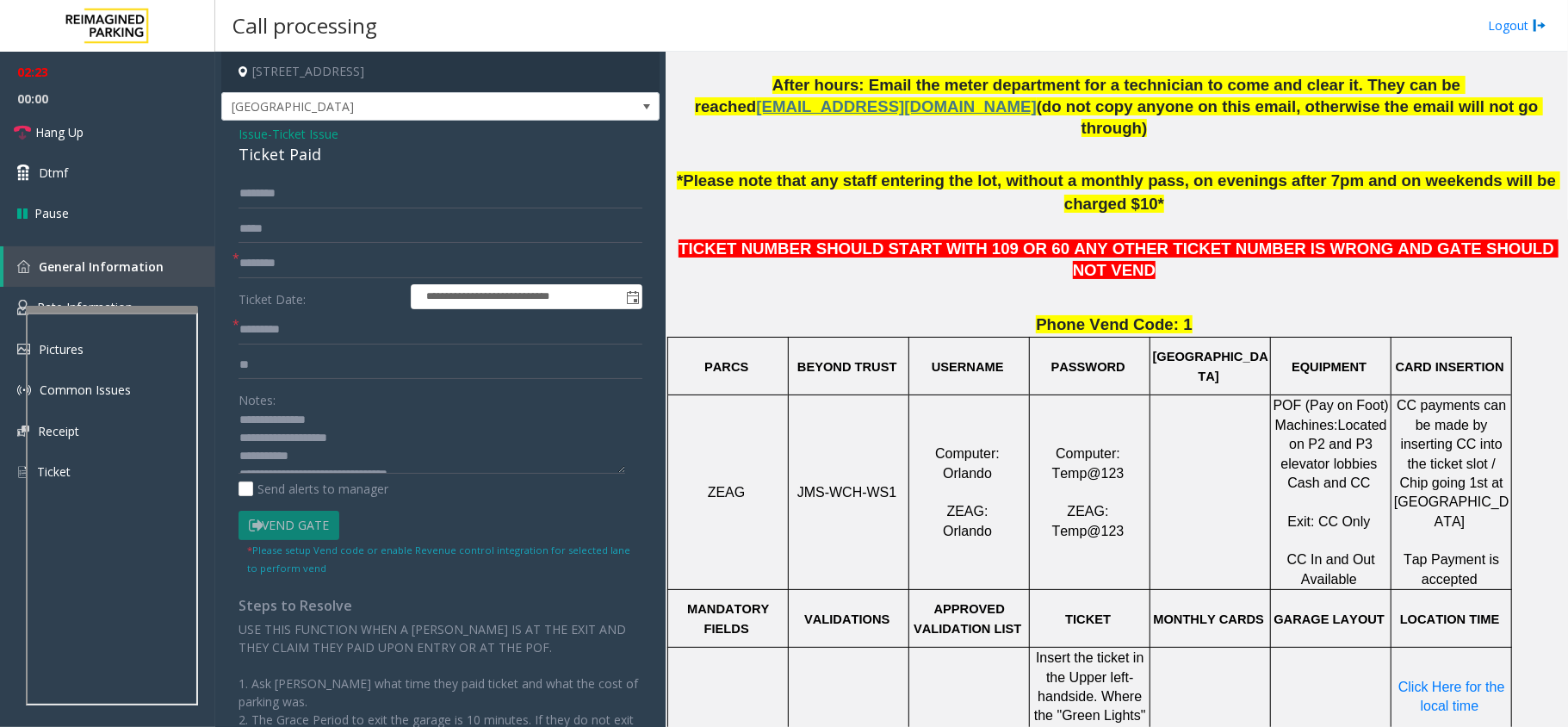
click at [968, 466] on span "Orlando" at bounding box center [967, 473] width 49 height 15
copy p "Orlando"
click at [374, 408] on div "Notes:" at bounding box center [439, 428] width 404 height 88
click at [346, 427] on textarea at bounding box center [431, 440] width 387 height 64
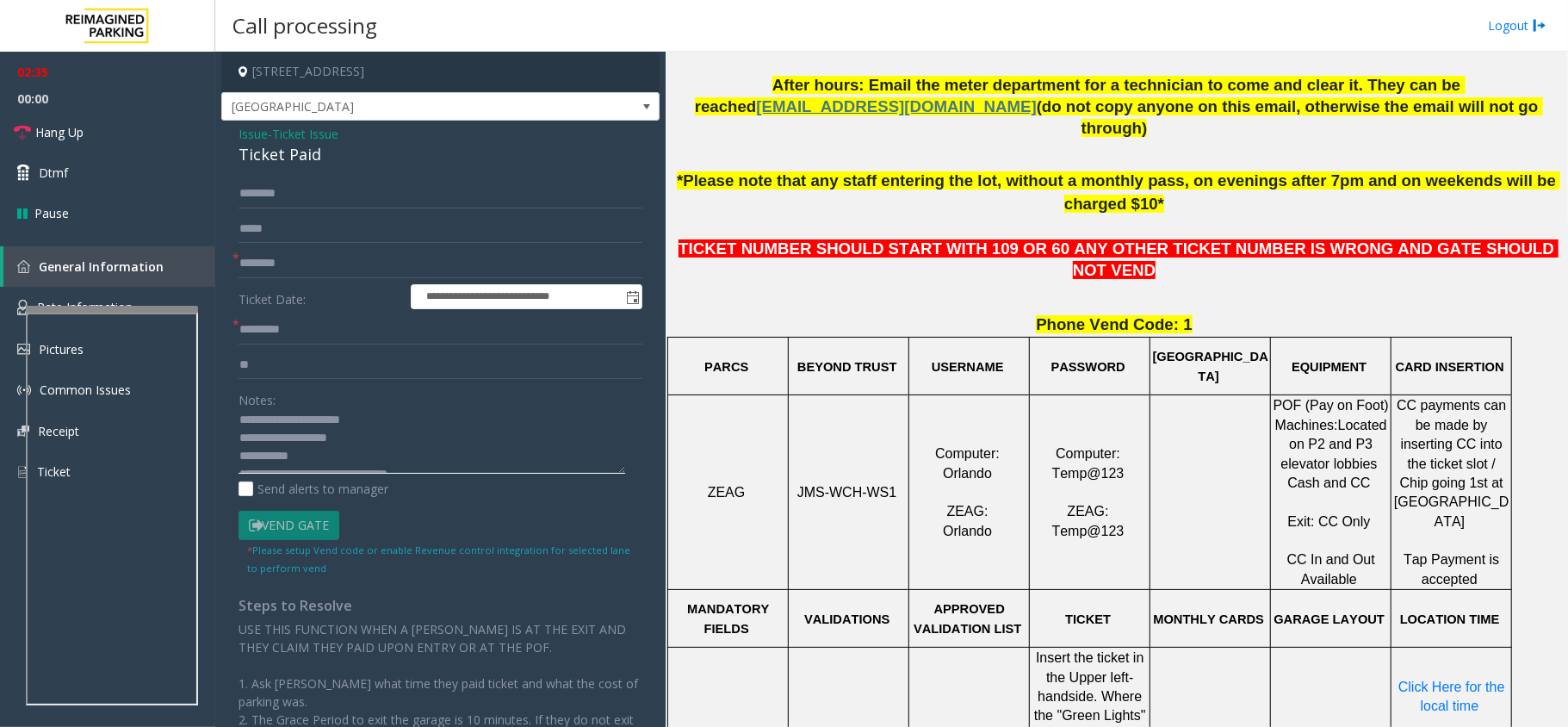
scroll to position [0, 0]
drag, startPoint x: 338, startPoint y: 422, endPoint x: 310, endPoint y: 447, distance: 37.5
click at [310, 447] on textarea at bounding box center [431, 440] width 387 height 64
type textarea "**********"
click at [346, 328] on input "text" at bounding box center [439, 330] width 404 height 30
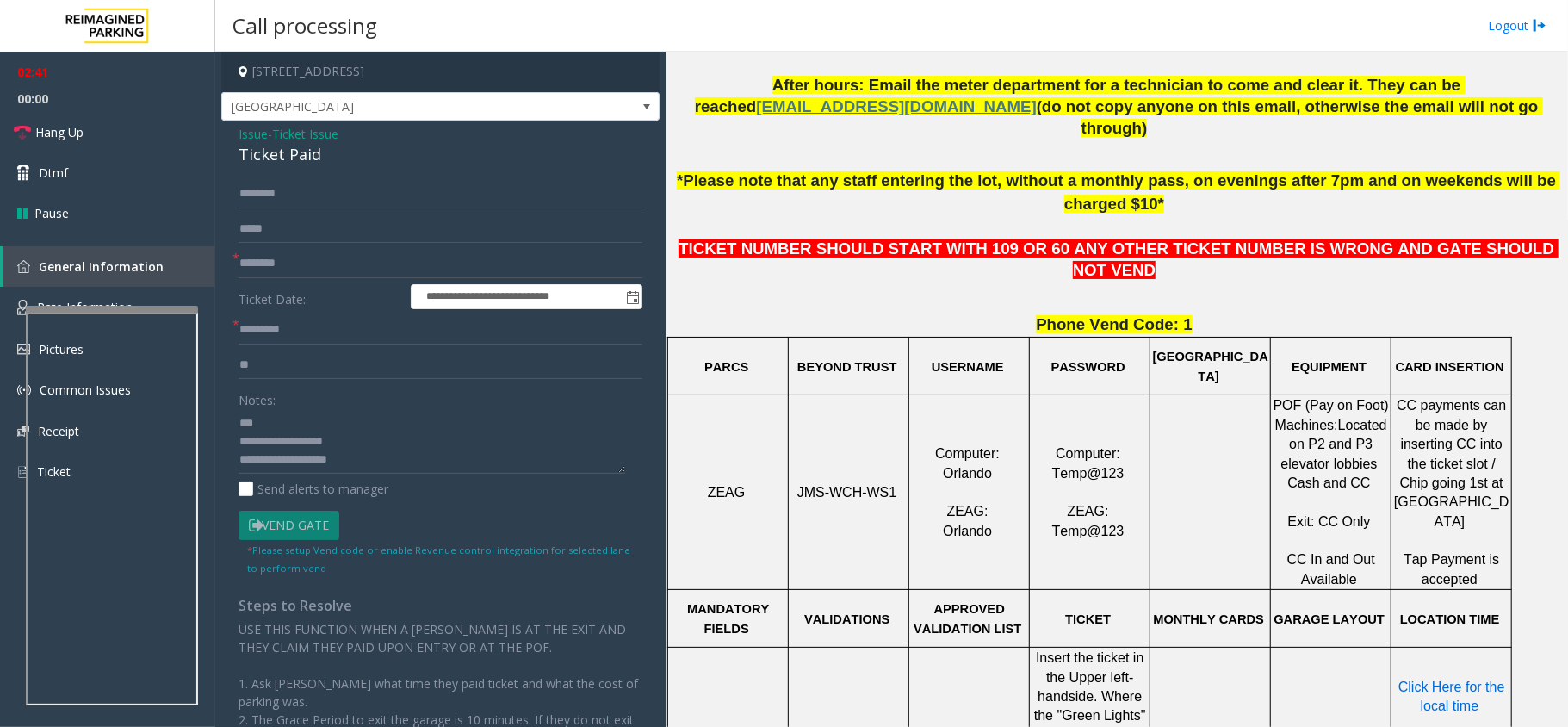
click at [1455, 679] on span "Click Here for the local time" at bounding box center [1453, 696] width 110 height 34
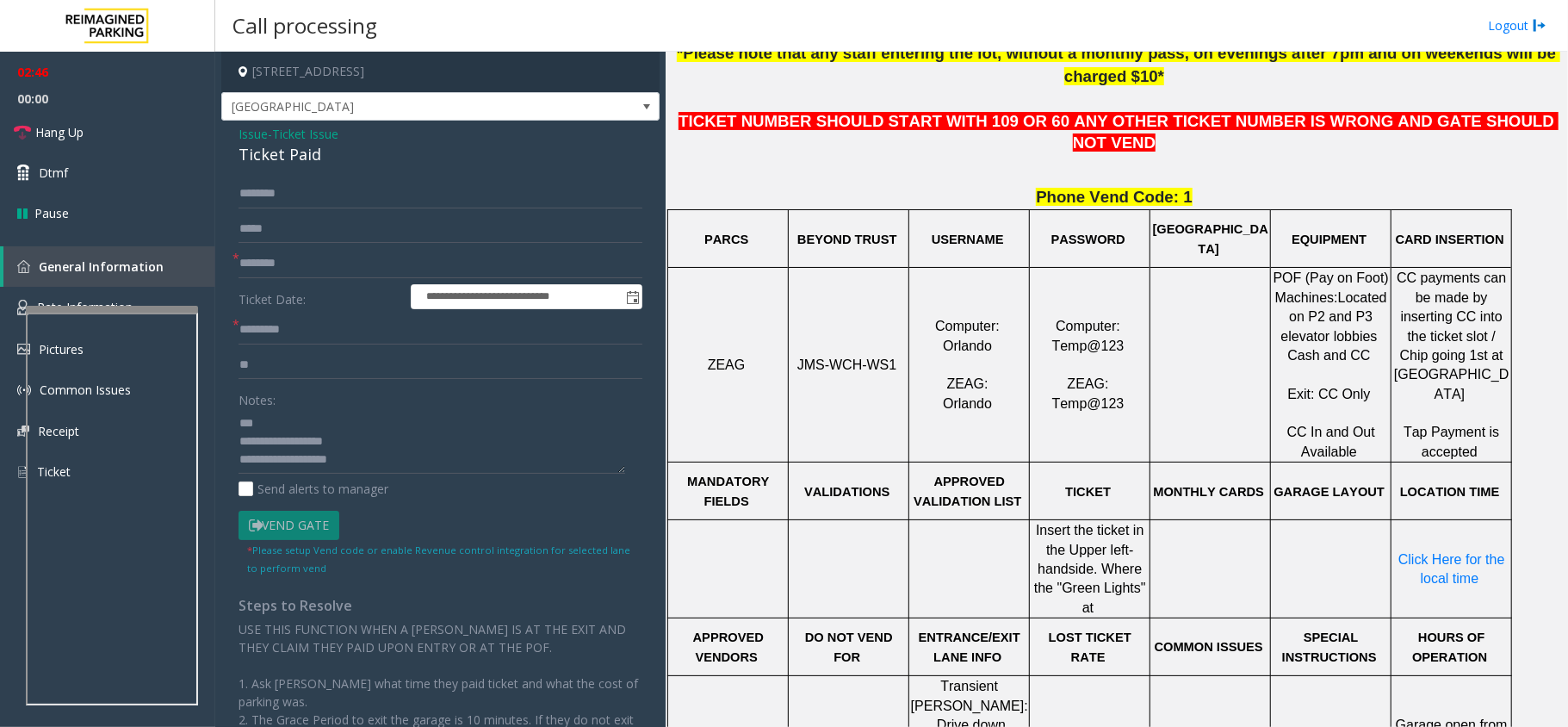
scroll to position [917, 0]
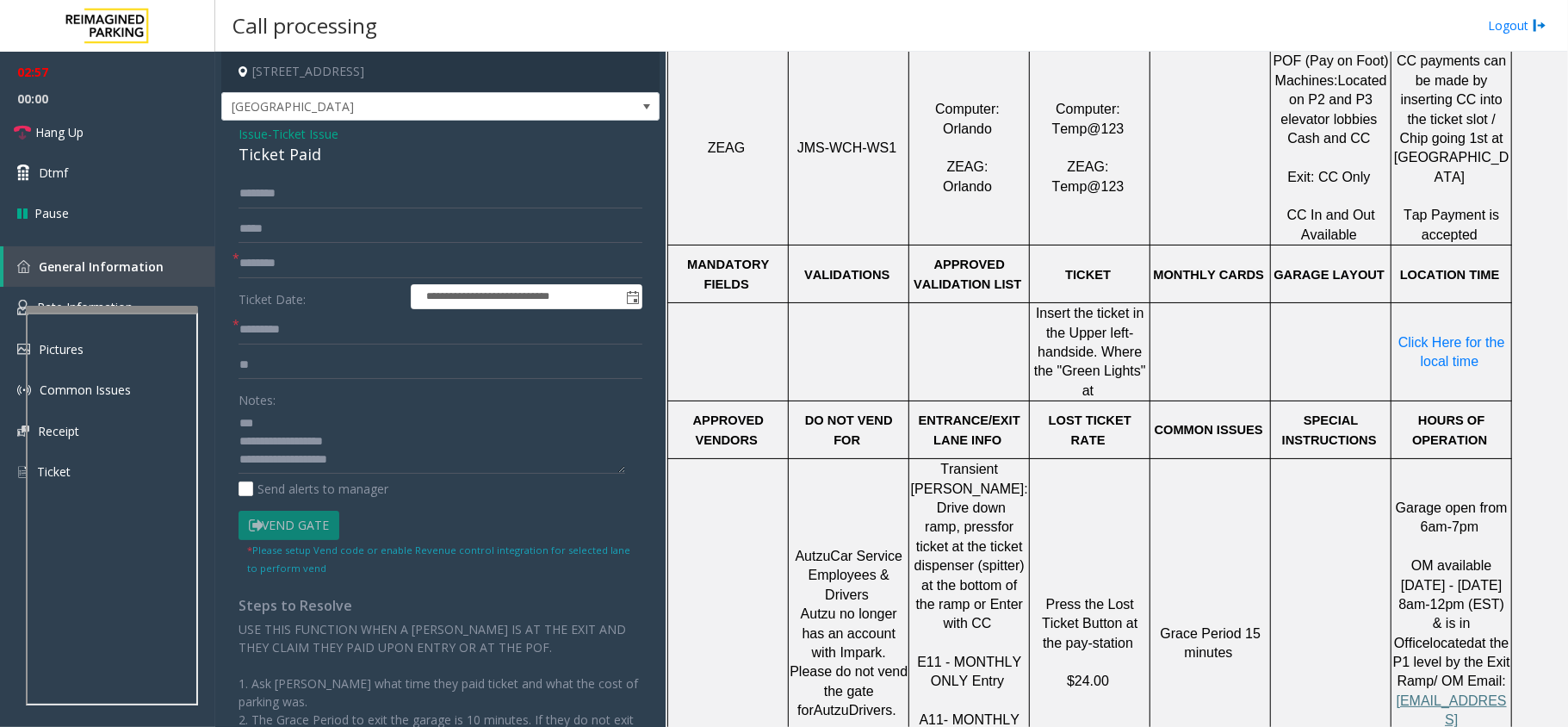
click at [249, 131] on span "Issue" at bounding box center [253, 134] width 30 height 18
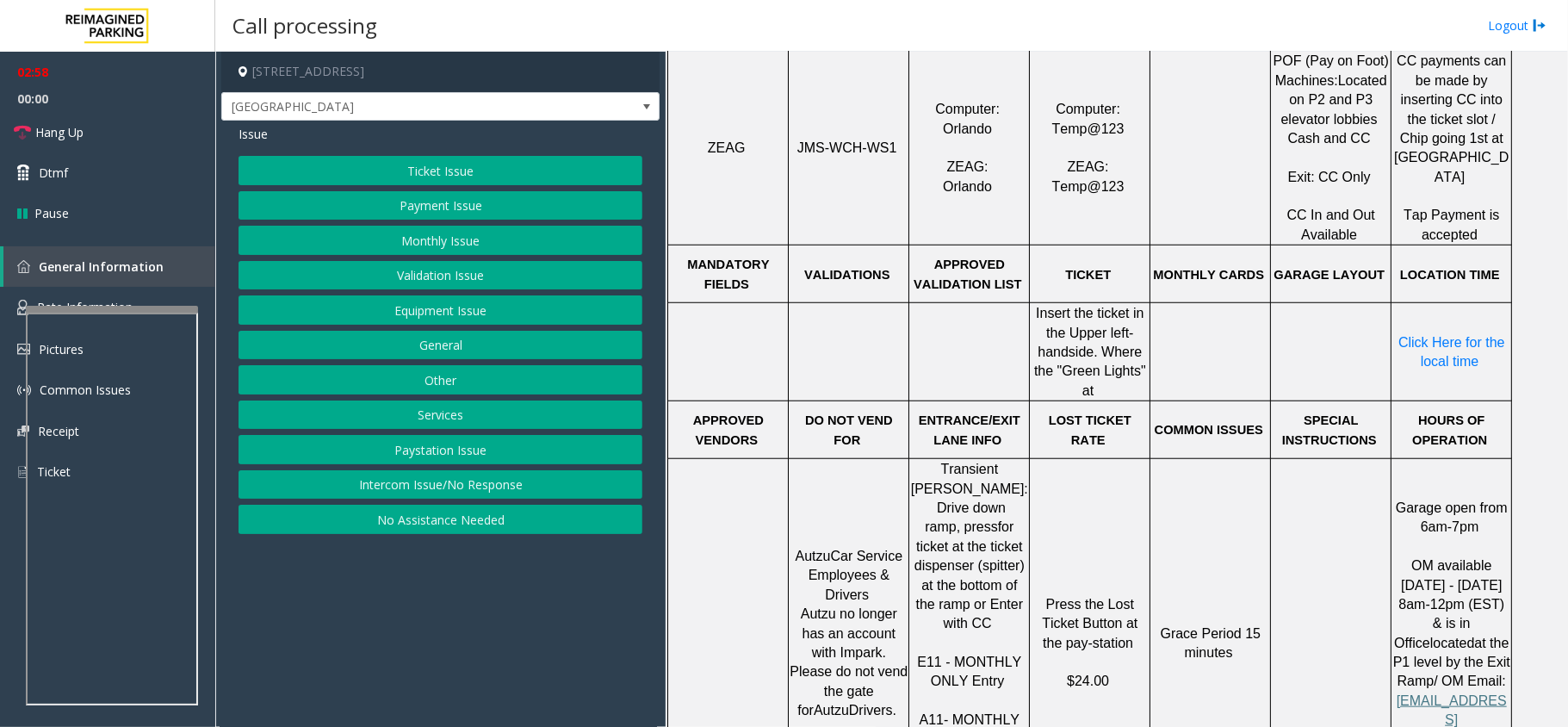
click at [434, 310] on button "Equipment Issue" at bounding box center [439, 310] width 404 height 30
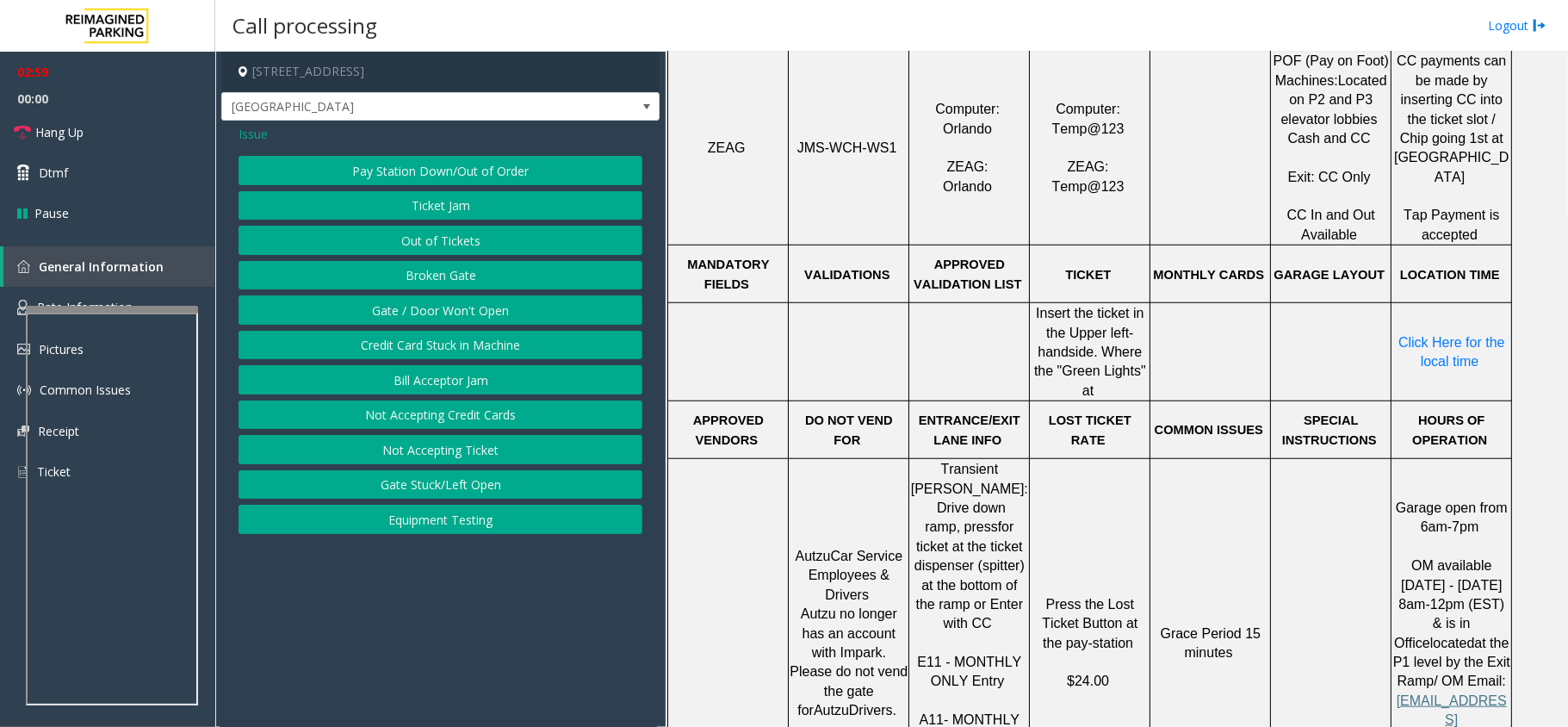
click at [462, 316] on button "Gate / Door Won't Open" at bounding box center [439, 310] width 404 height 30
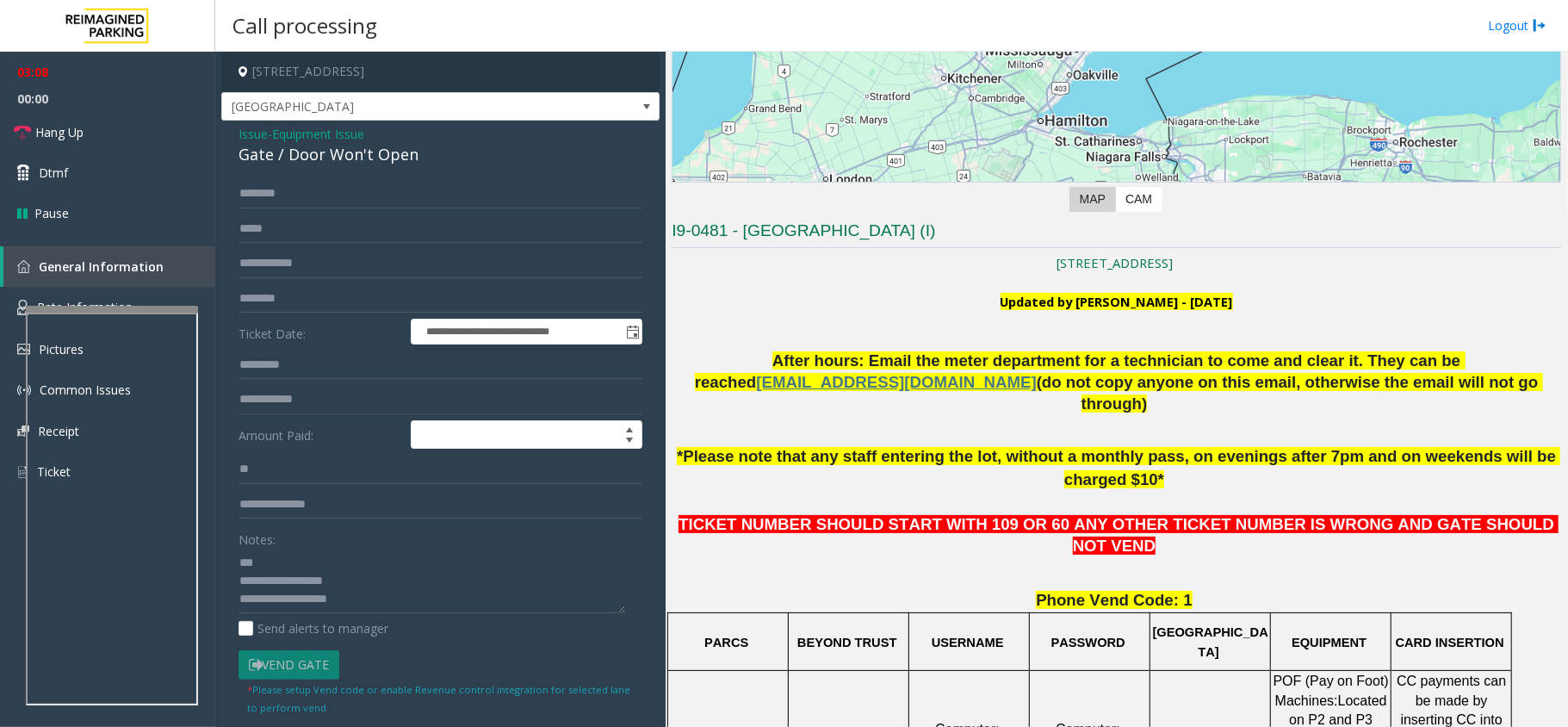
scroll to position [344, 0]
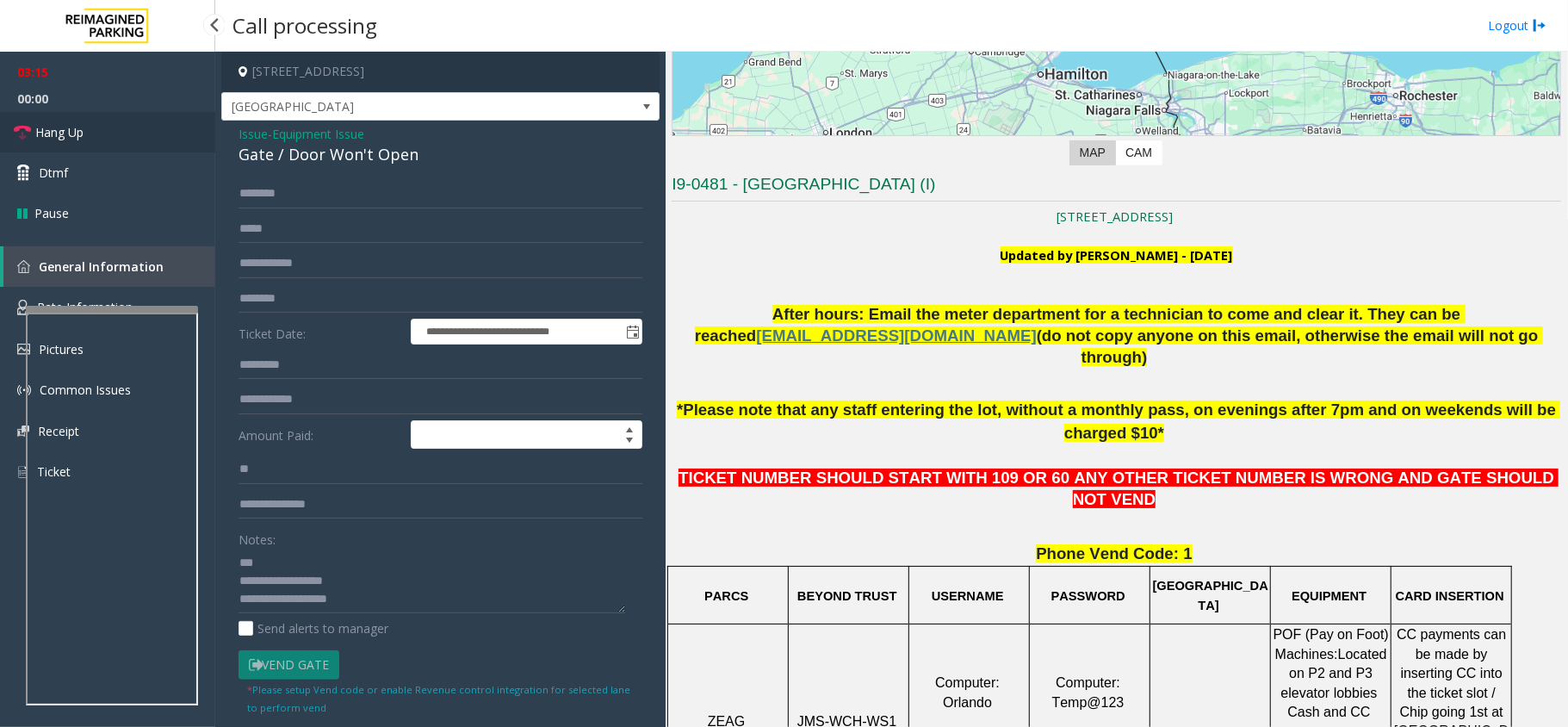
click at [121, 125] on link "Hang Up" at bounding box center [107, 132] width 215 height 41
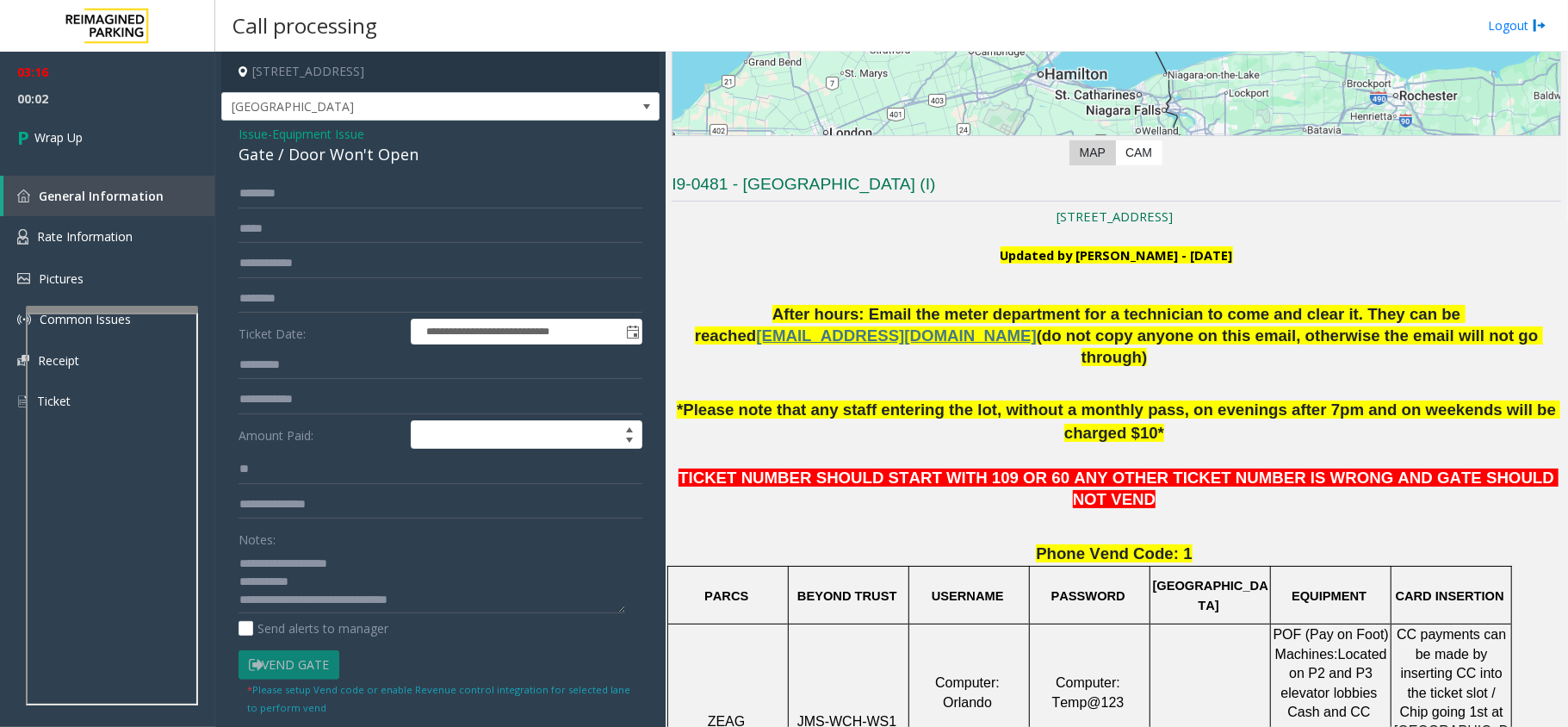
scroll to position [0, 0]
click at [250, 129] on span "Issue" at bounding box center [253, 134] width 30 height 18
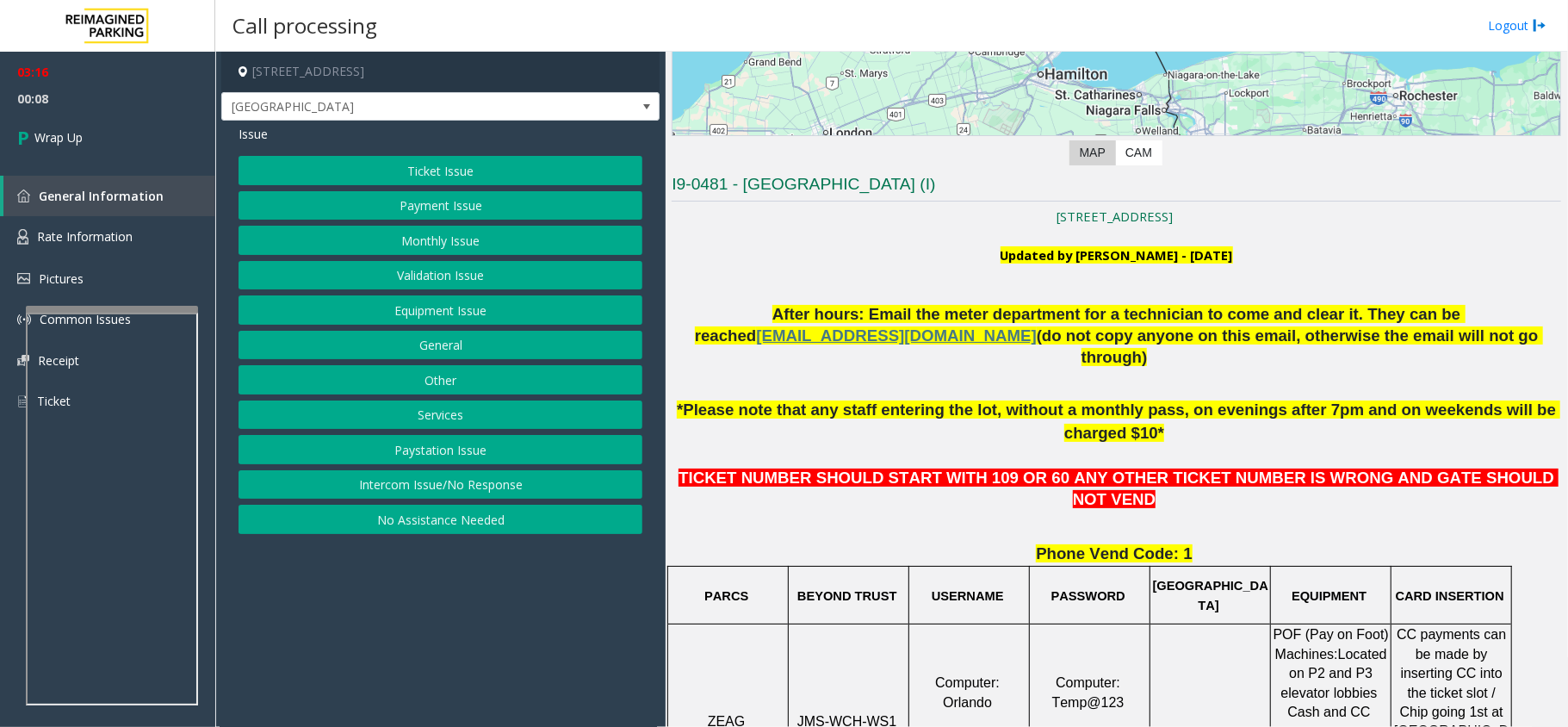
click at [440, 169] on button "Ticket Issue" at bounding box center [439, 171] width 404 height 30
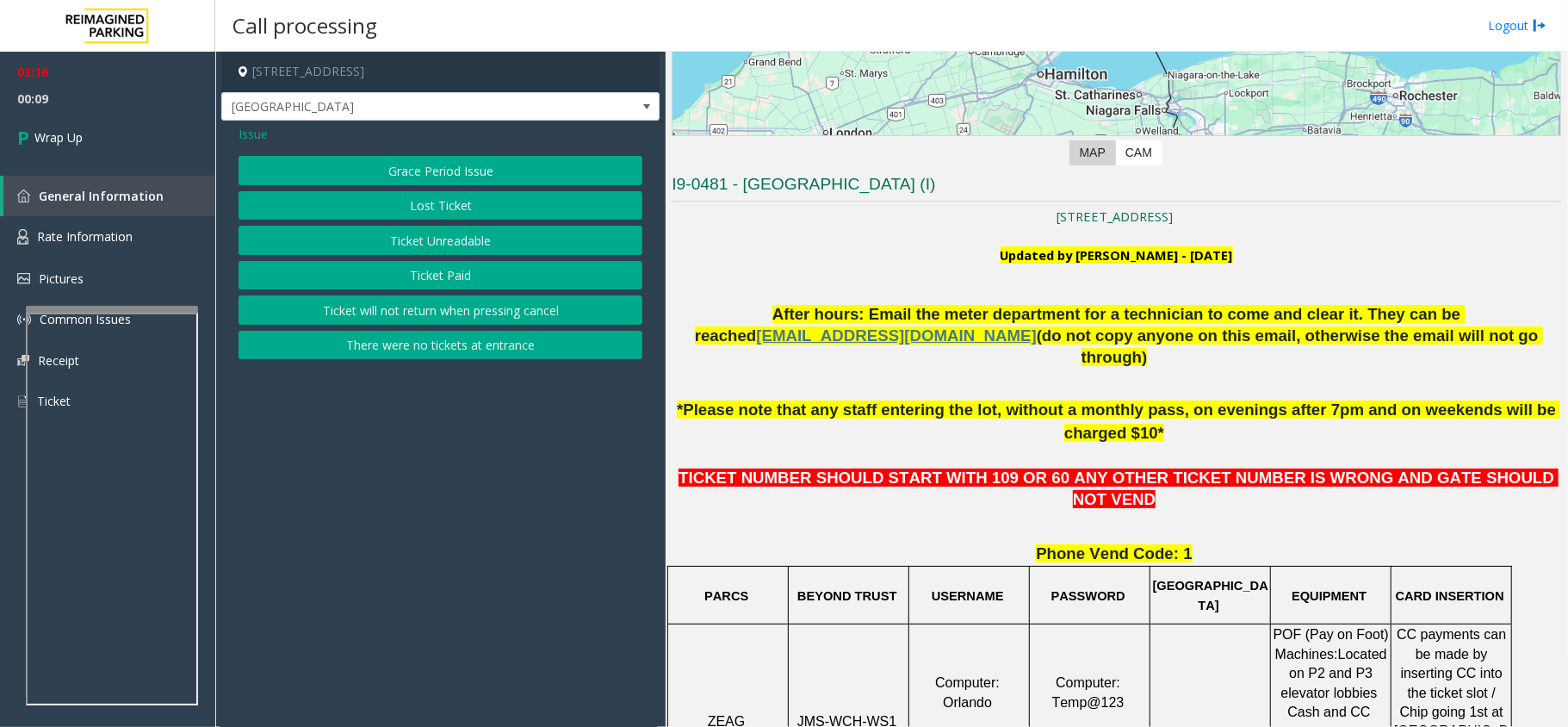
click at [440, 260] on div "Grace Period Issue Lost Ticket Ticket Unreadable Ticket Paid Ticket will not re…" at bounding box center [439, 257] width 404 height 203
click at [448, 284] on button "Ticket Paid" at bounding box center [439, 276] width 404 height 30
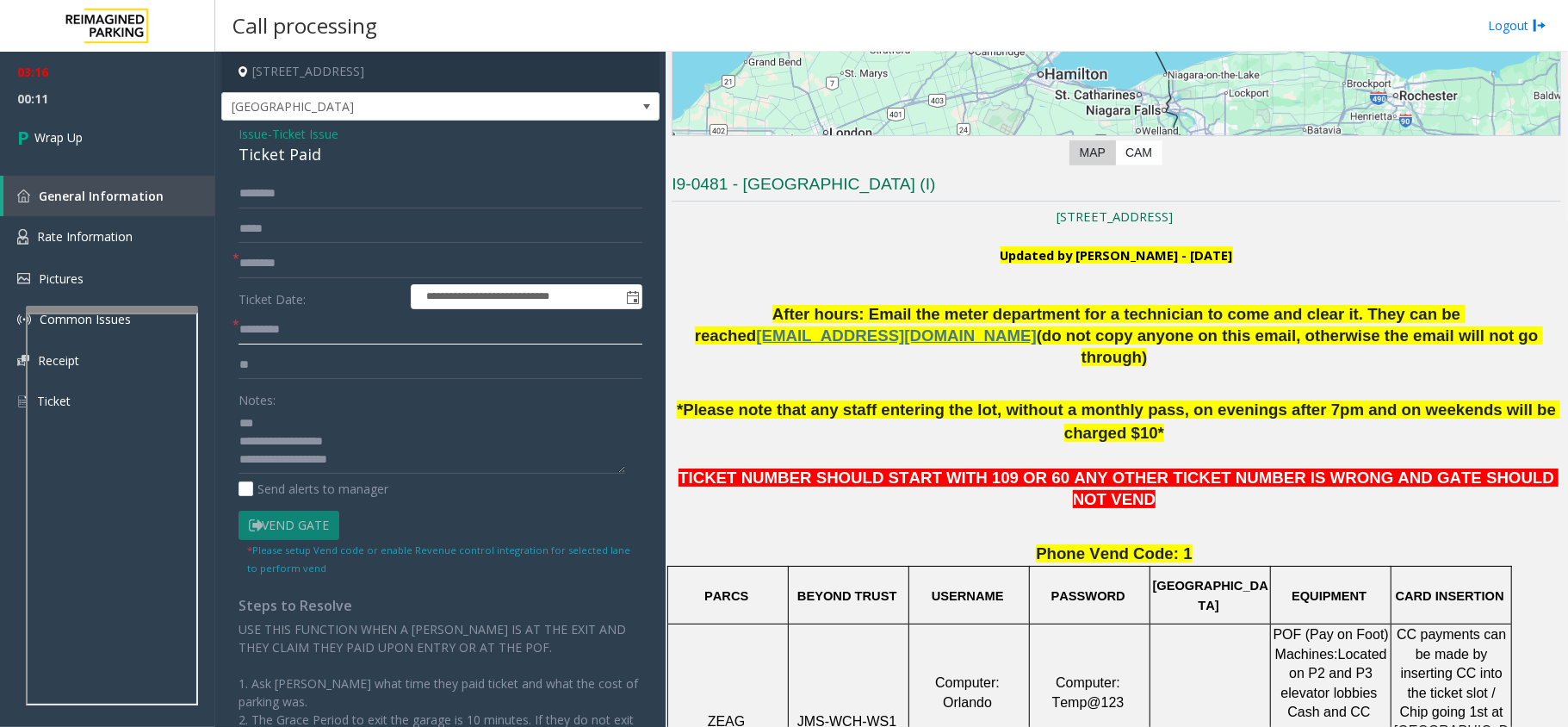
click at [321, 332] on input "text" at bounding box center [439, 330] width 404 height 30
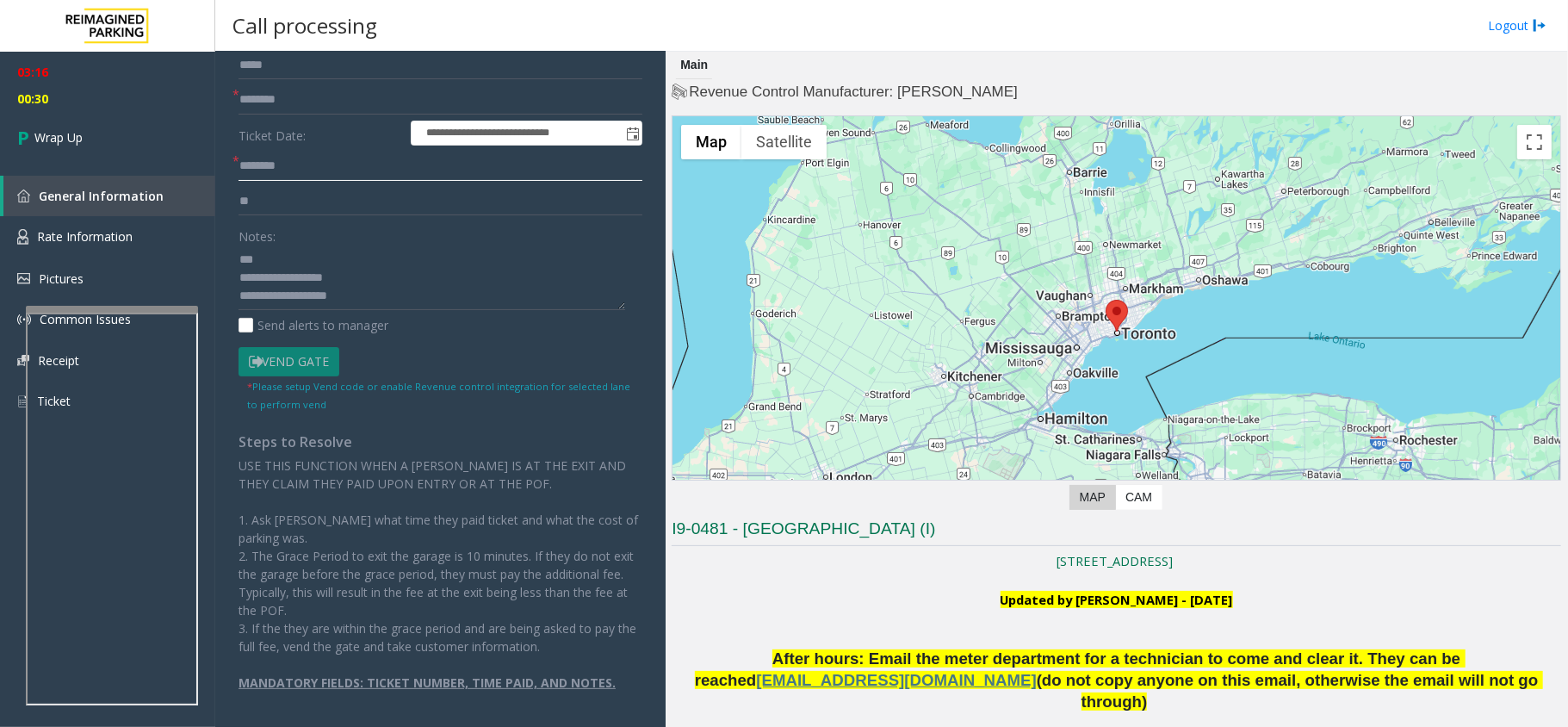
scroll to position [36, 0]
type input "*******"
click at [482, 295] on textarea at bounding box center [431, 277] width 387 height 64
click at [57, 143] on span "Wrap Up" at bounding box center [59, 137] width 49 height 18
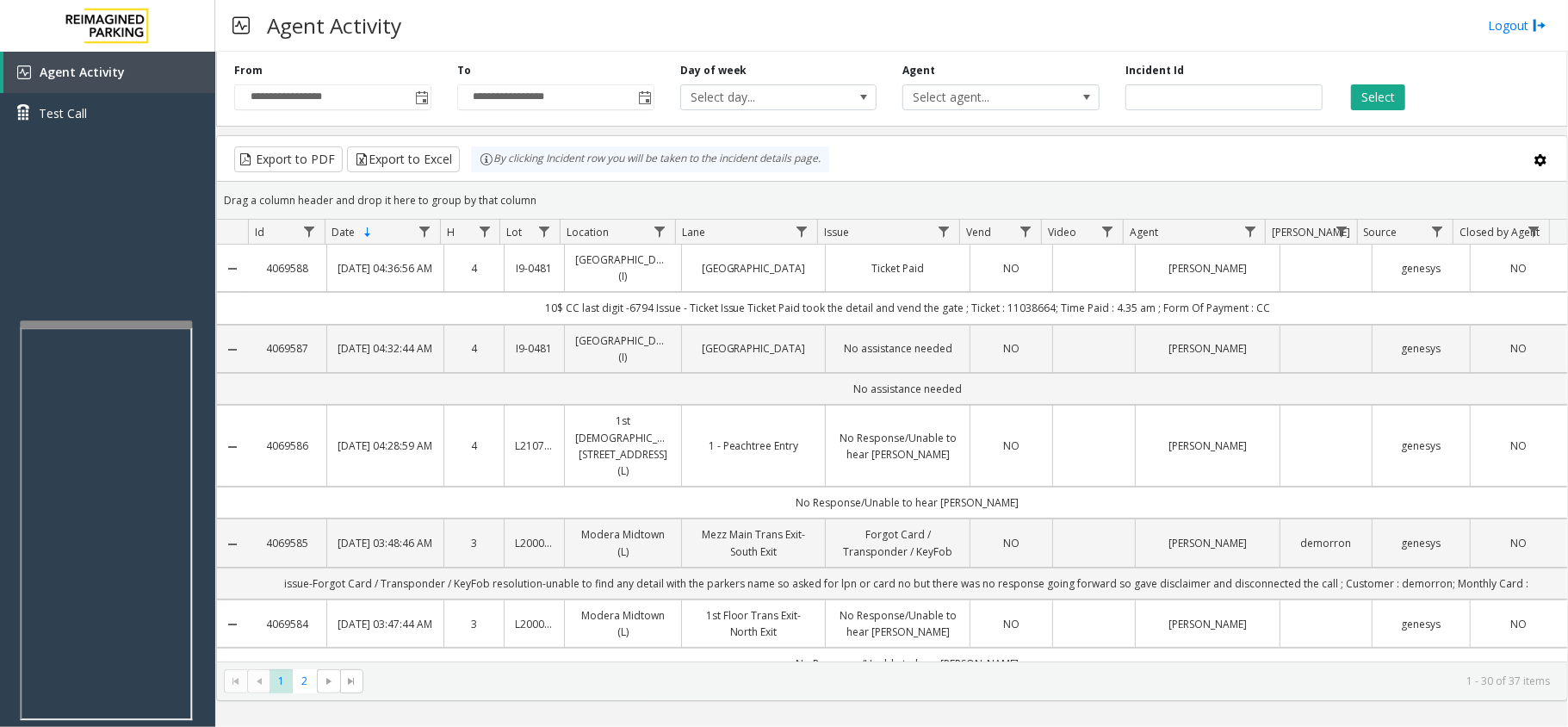
click at [110, 321] on div at bounding box center [106, 323] width 173 height 7
click at [105, 197] on div "Agent Activity Test Call" at bounding box center [107, 415] width 215 height 727
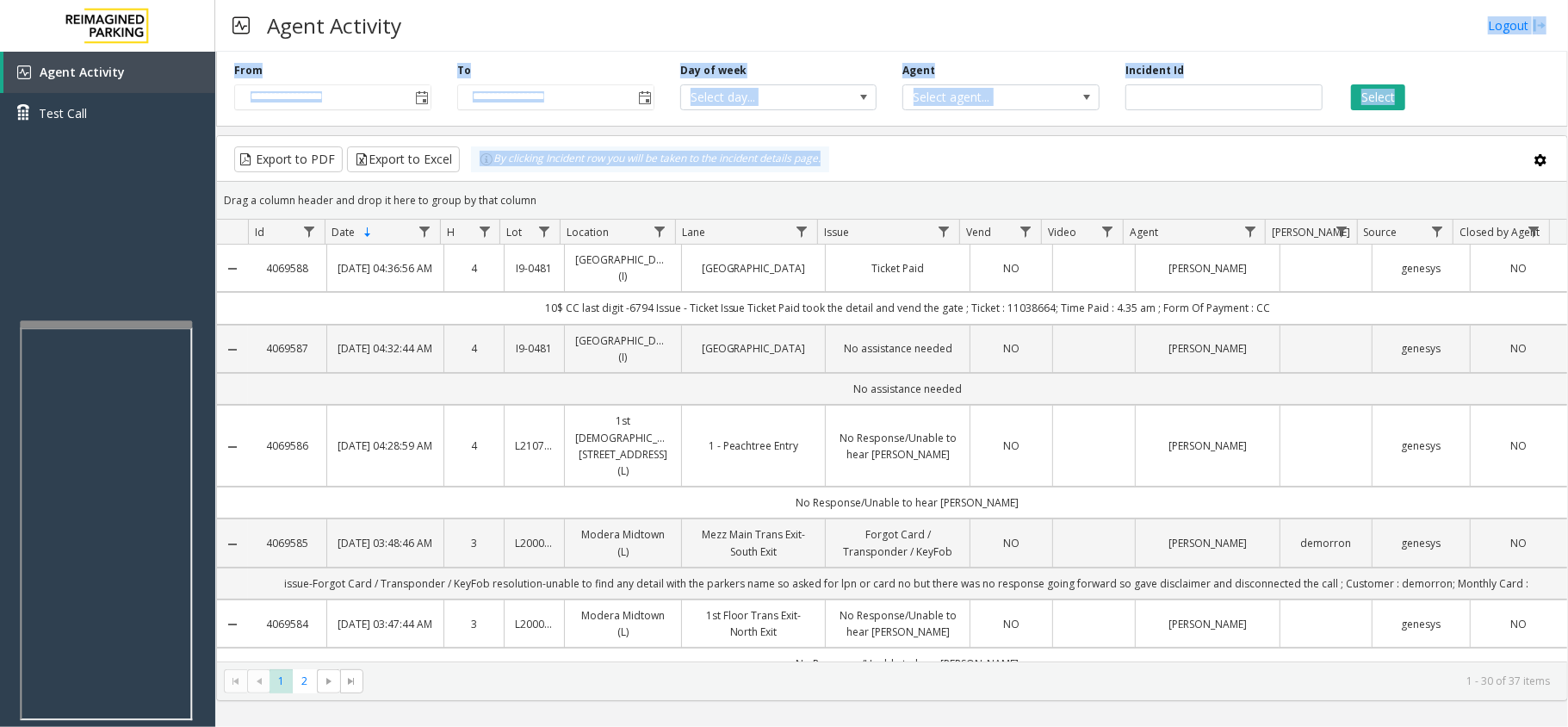
drag, startPoint x: 893, startPoint y: 150, endPoint x: 711, endPoint y: -10, distance: 242.3
click at [711, 0] on html "**********" at bounding box center [784, 363] width 1568 height 727
click at [710, 33] on div "Agent Activity Logout" at bounding box center [892, 26] width 1353 height 52
